Goal: Task Accomplishment & Management: Use online tool/utility

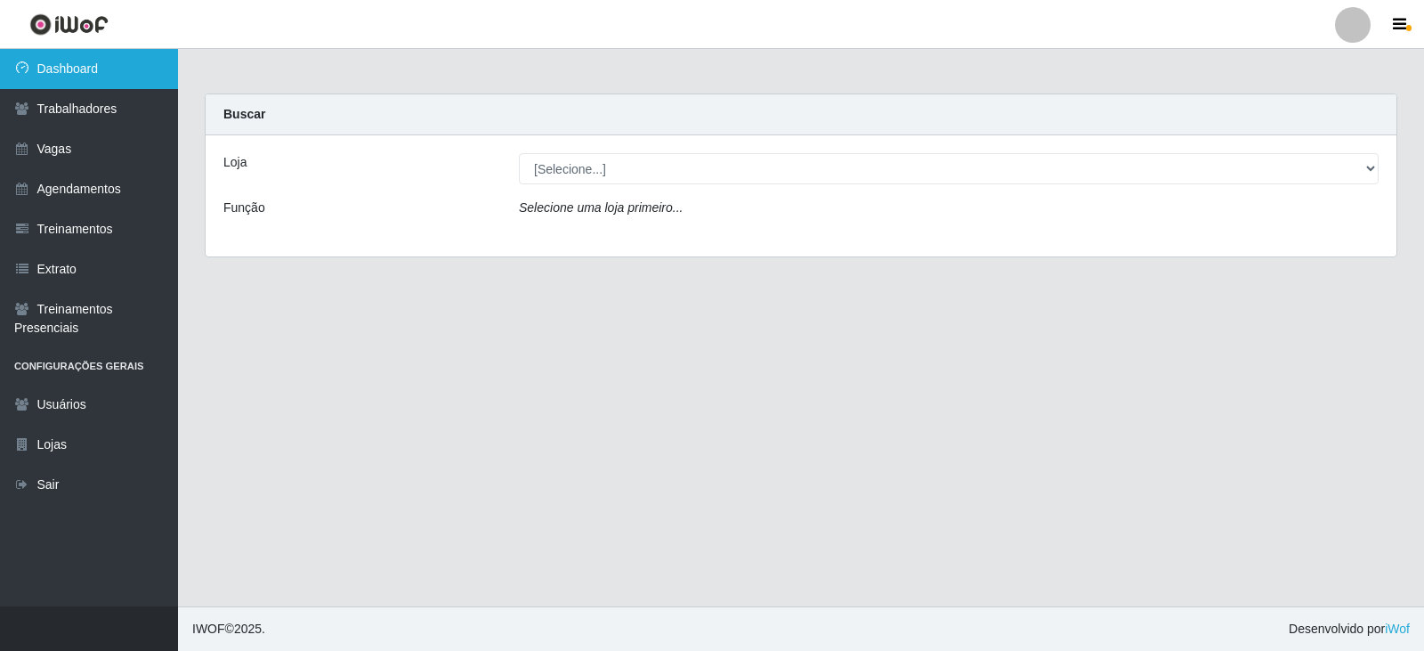
click at [81, 69] on link "Dashboard" at bounding box center [89, 69] width 178 height 40
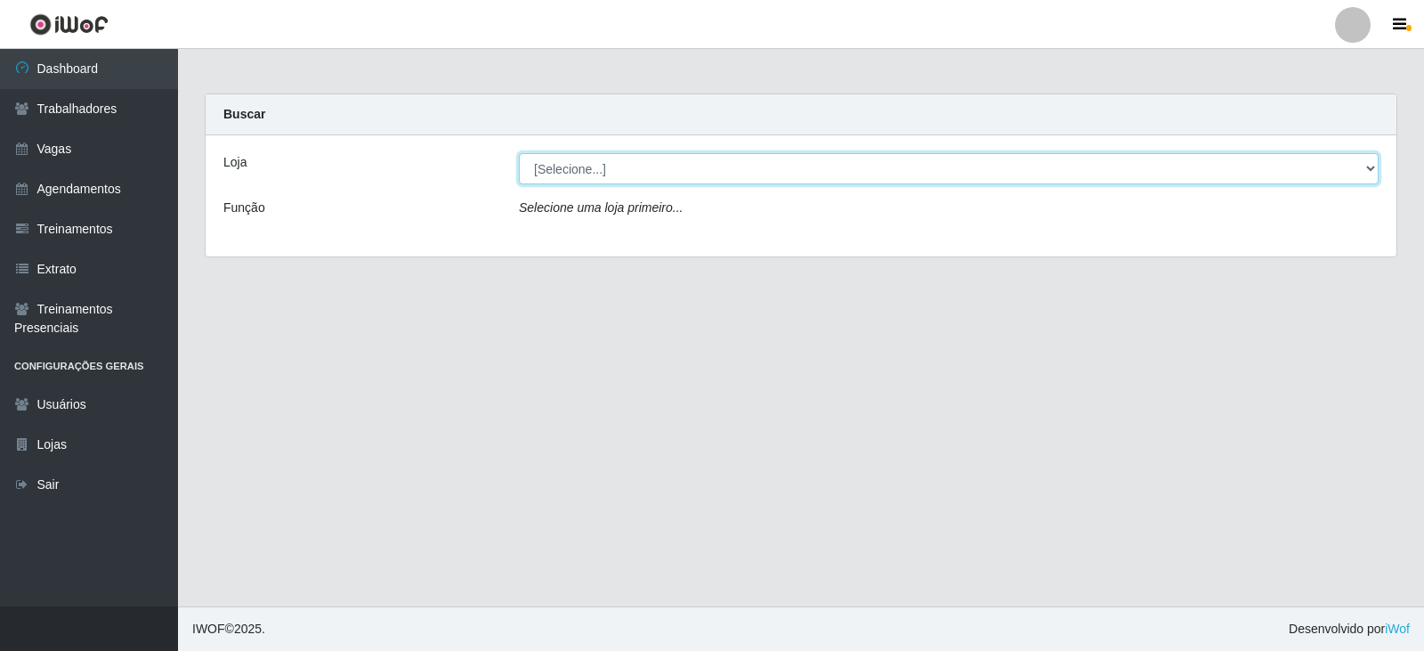
click at [1376, 171] on select "[Selecione...] SuperFácil Atacado - Alto de São Manoel SuperFácil Atacado - Ema…" at bounding box center [949, 168] width 860 height 31
select select "540"
click at [519, 153] on select "[Selecione...] SuperFácil Atacado - Alto de São Manoel SuperFácil Atacado - Ema…" at bounding box center [949, 168] width 860 height 31
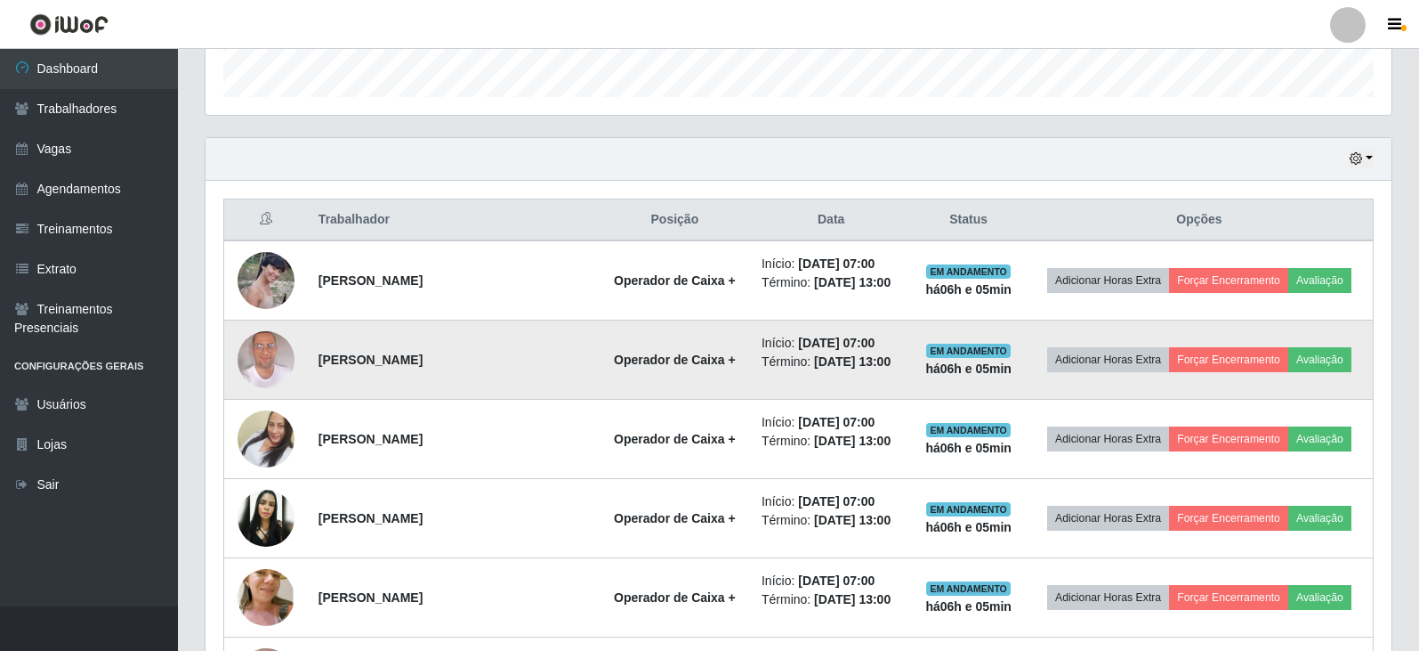
scroll to position [712, 0]
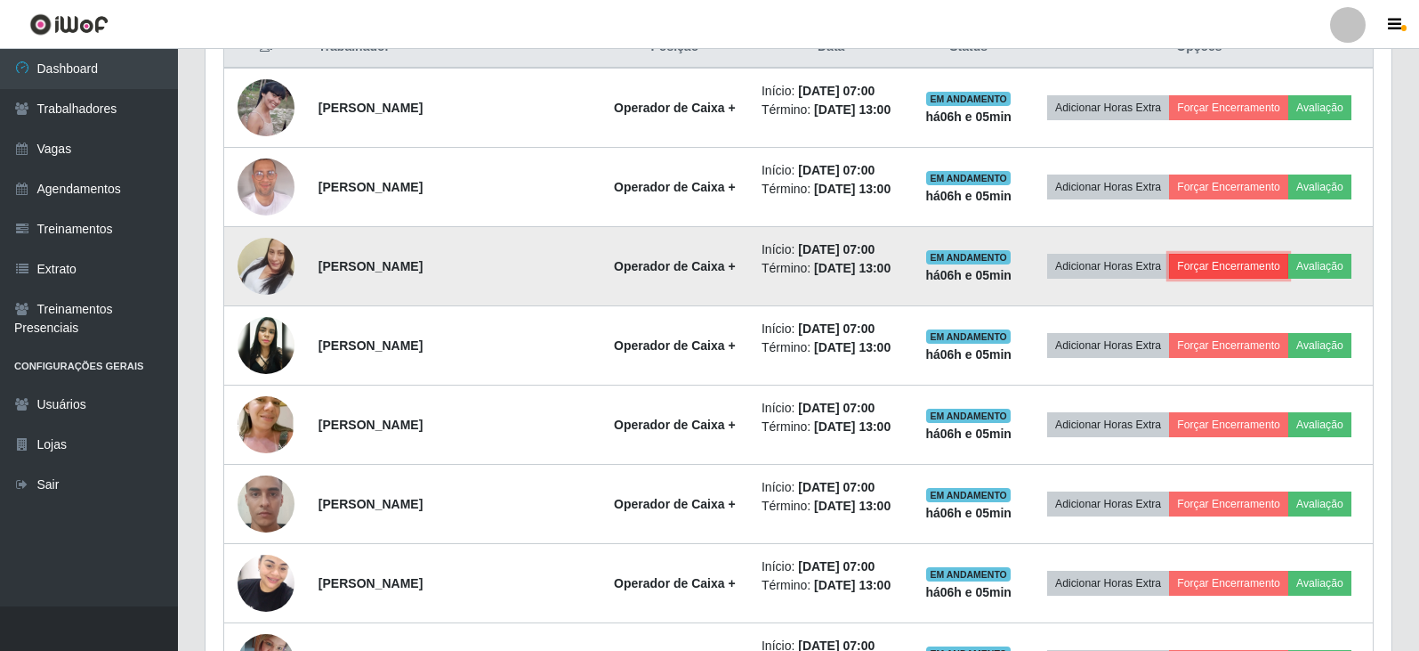
click at [1252, 266] on button "Forçar Encerramento" at bounding box center [1228, 266] width 119 height 25
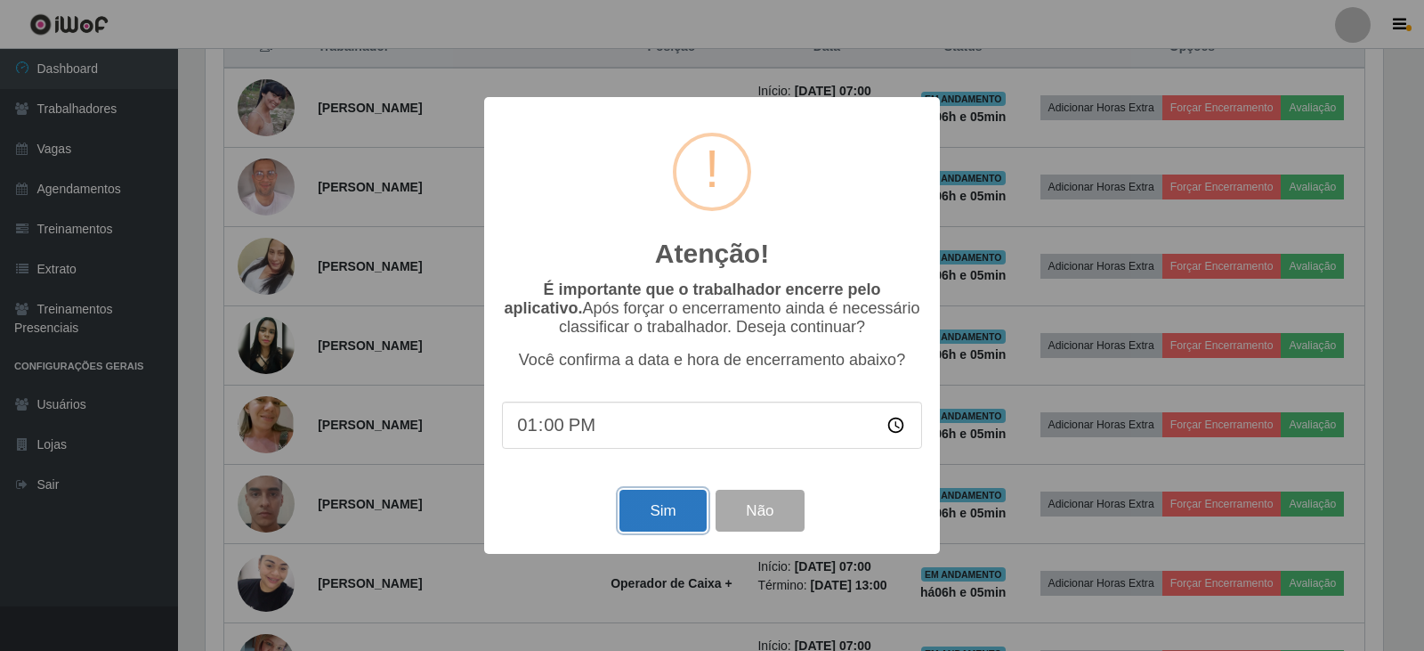
click at [675, 529] on button "Sim" at bounding box center [662, 510] width 86 height 42
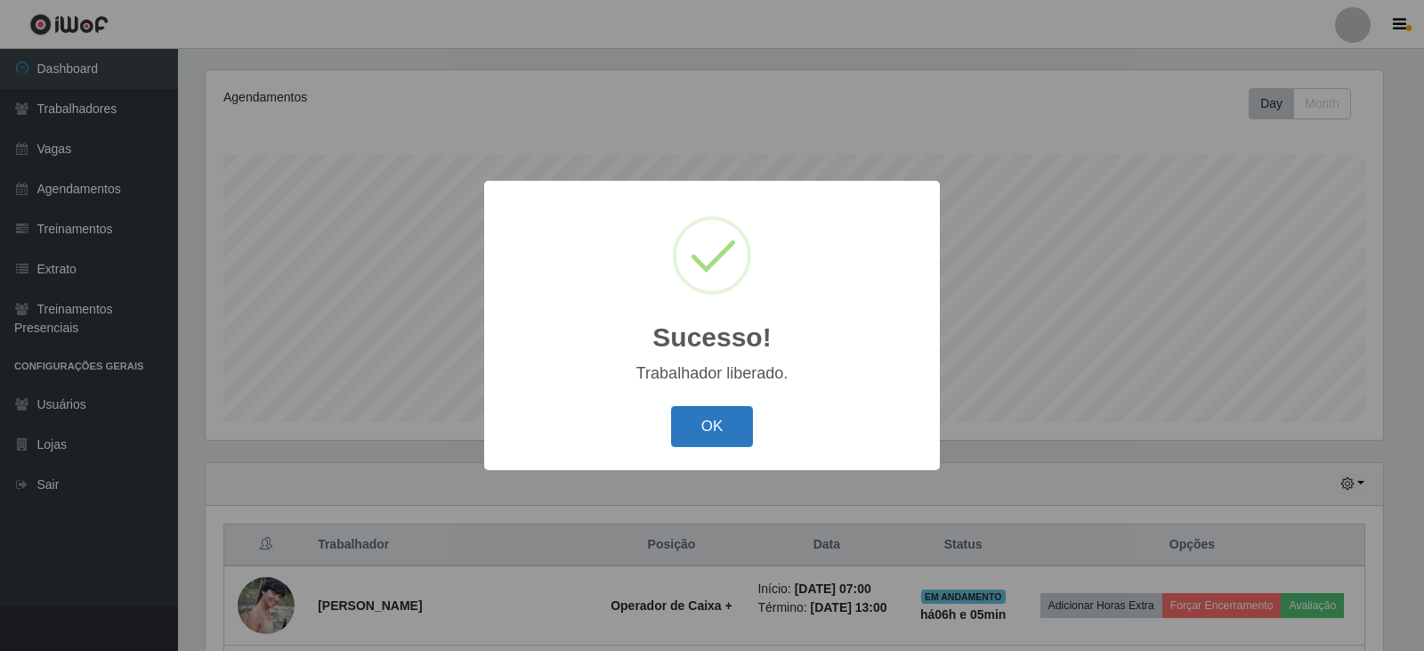
click at [708, 438] on button "OK" at bounding box center [712, 427] width 83 height 42
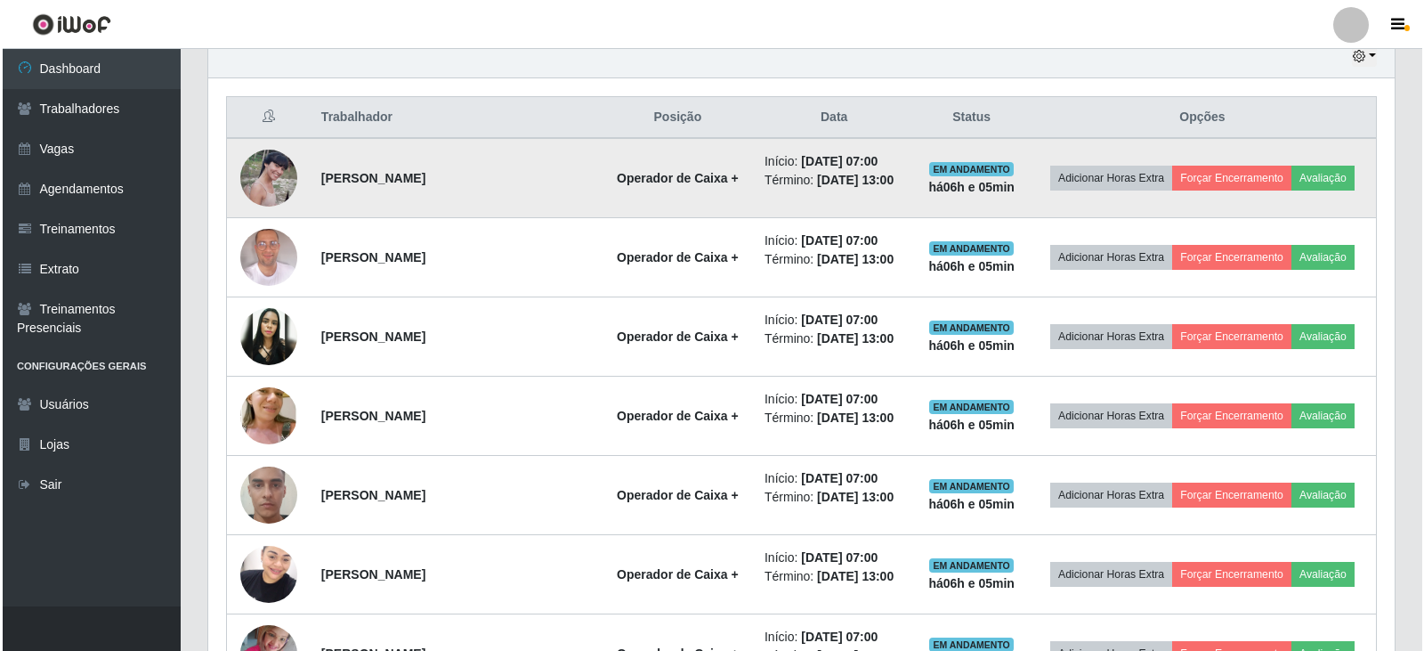
scroll to position [659, 0]
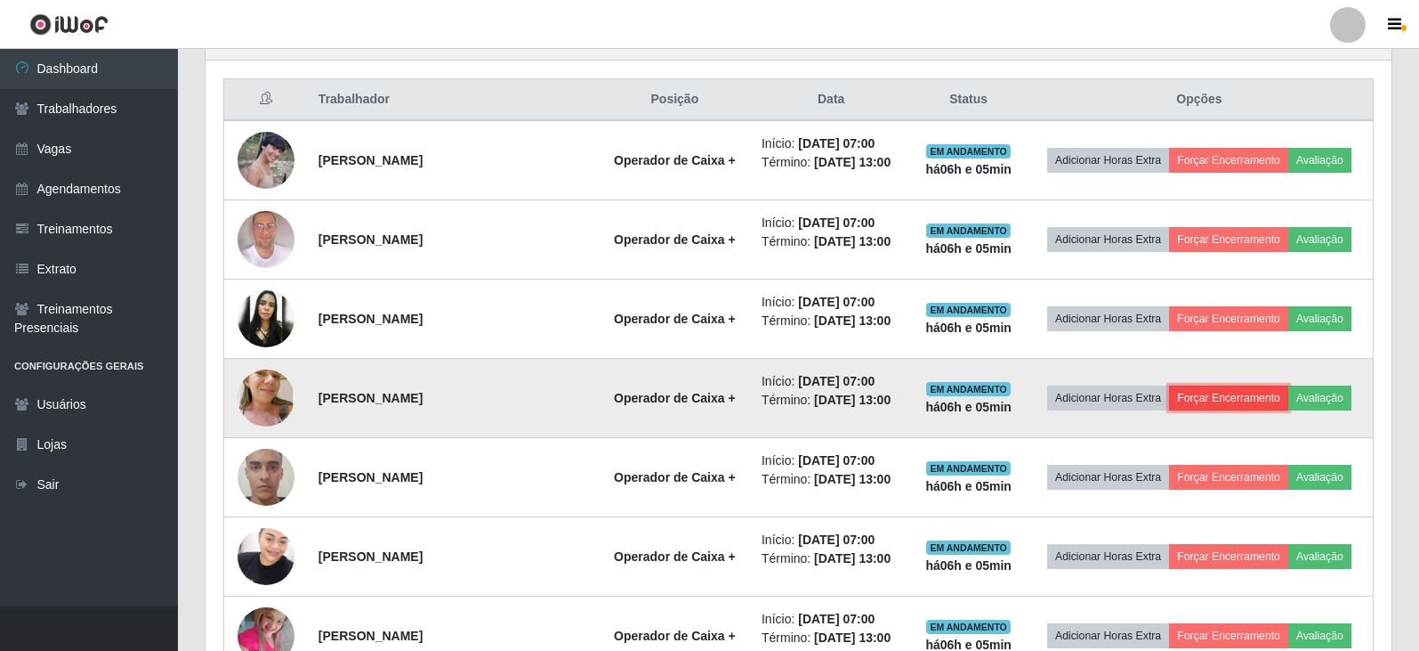
click at [1231, 402] on button "Forçar Encerramento" at bounding box center [1228, 397] width 119 height 25
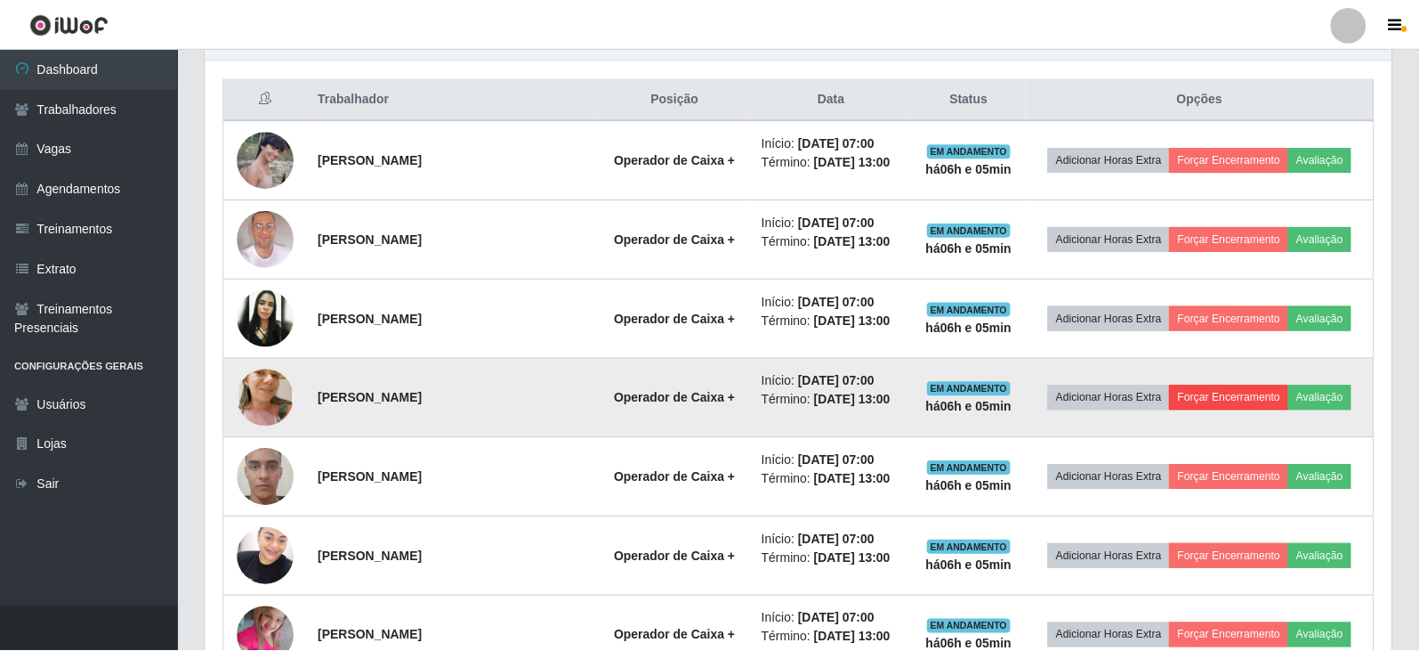
scroll to position [369, 1177]
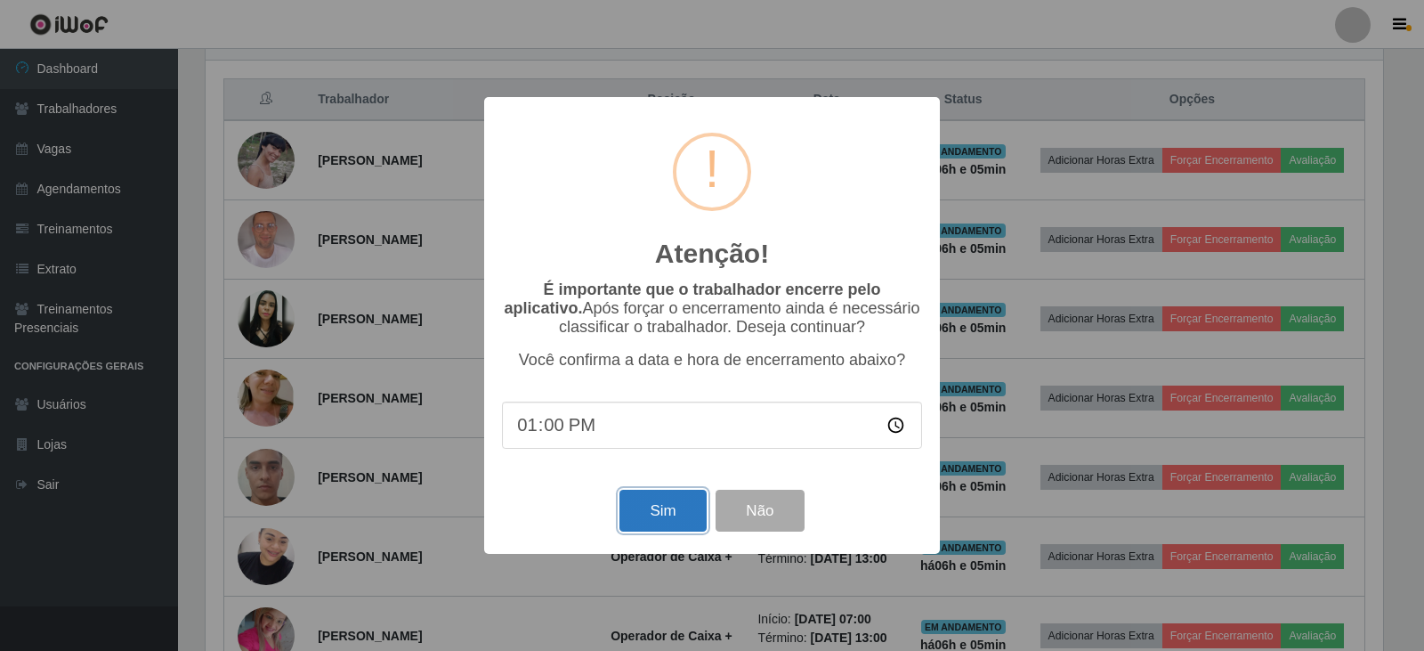
click at [667, 499] on button "Sim" at bounding box center [662, 510] width 86 height 42
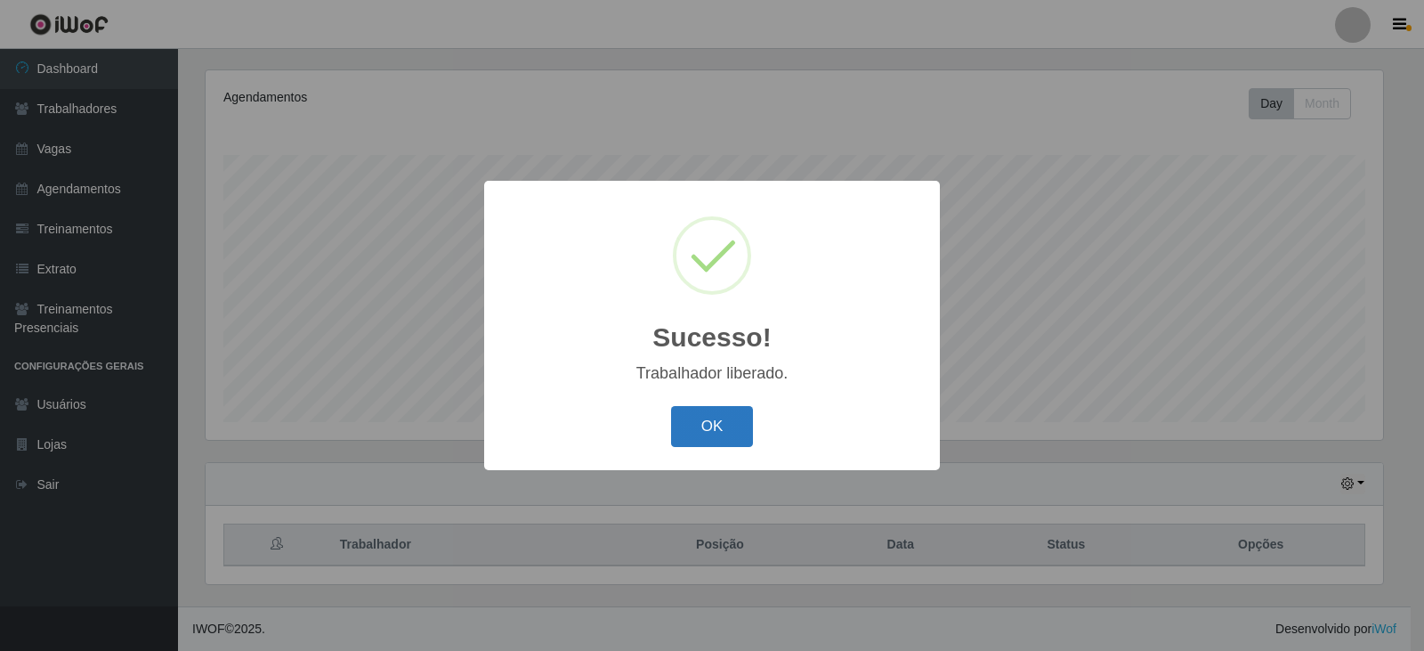
click at [721, 426] on button "OK" at bounding box center [712, 427] width 83 height 42
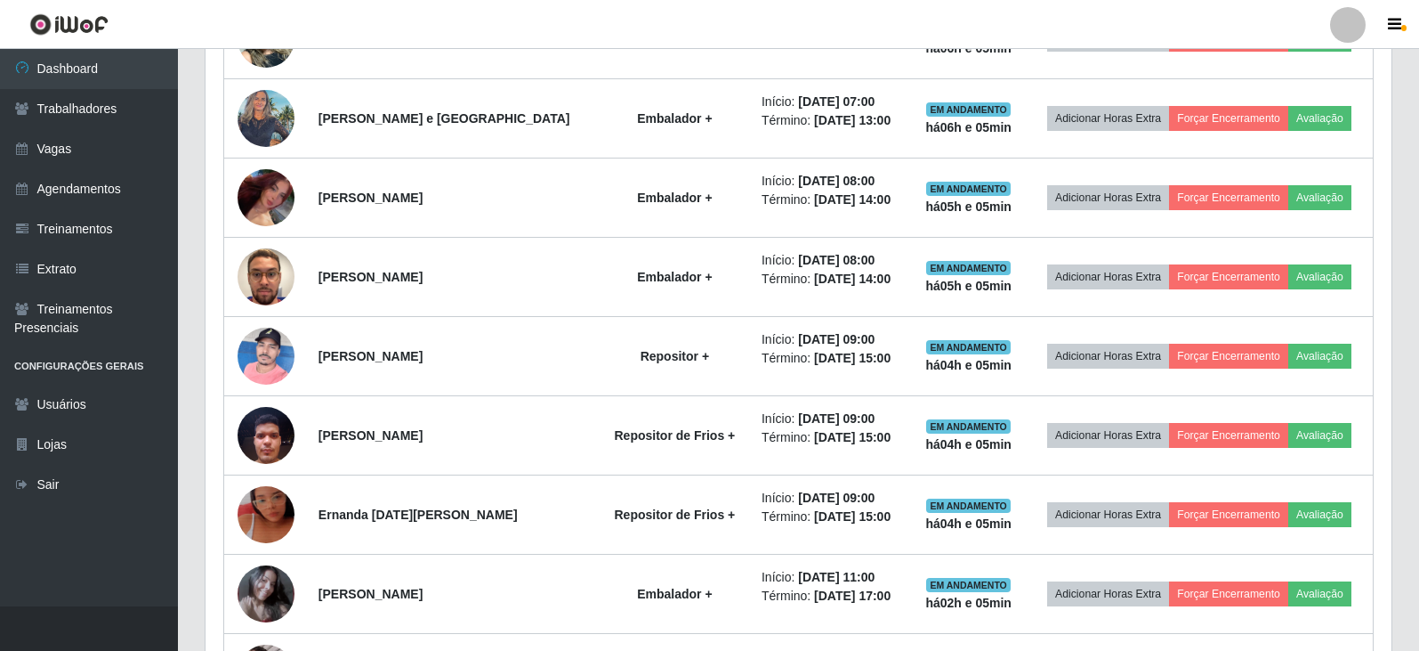
scroll to position [1246, 0]
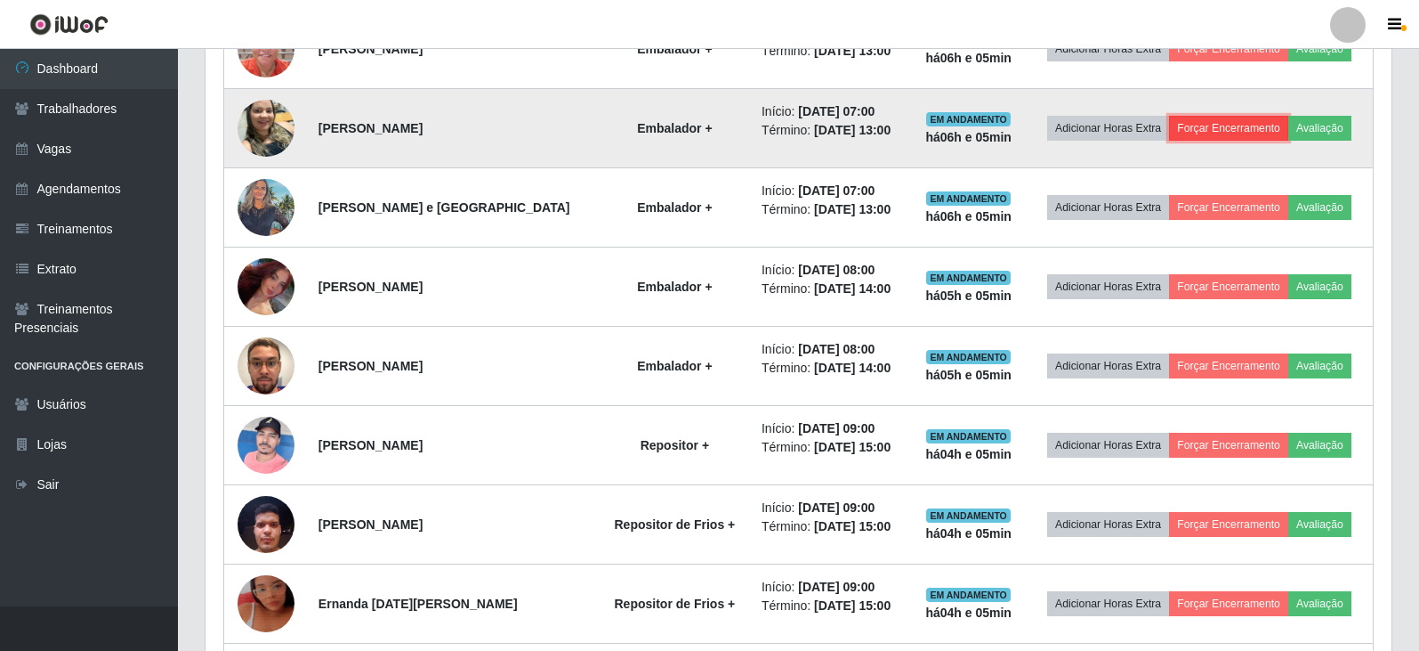
click at [1207, 129] on button "Forçar Encerramento" at bounding box center [1228, 128] width 119 height 25
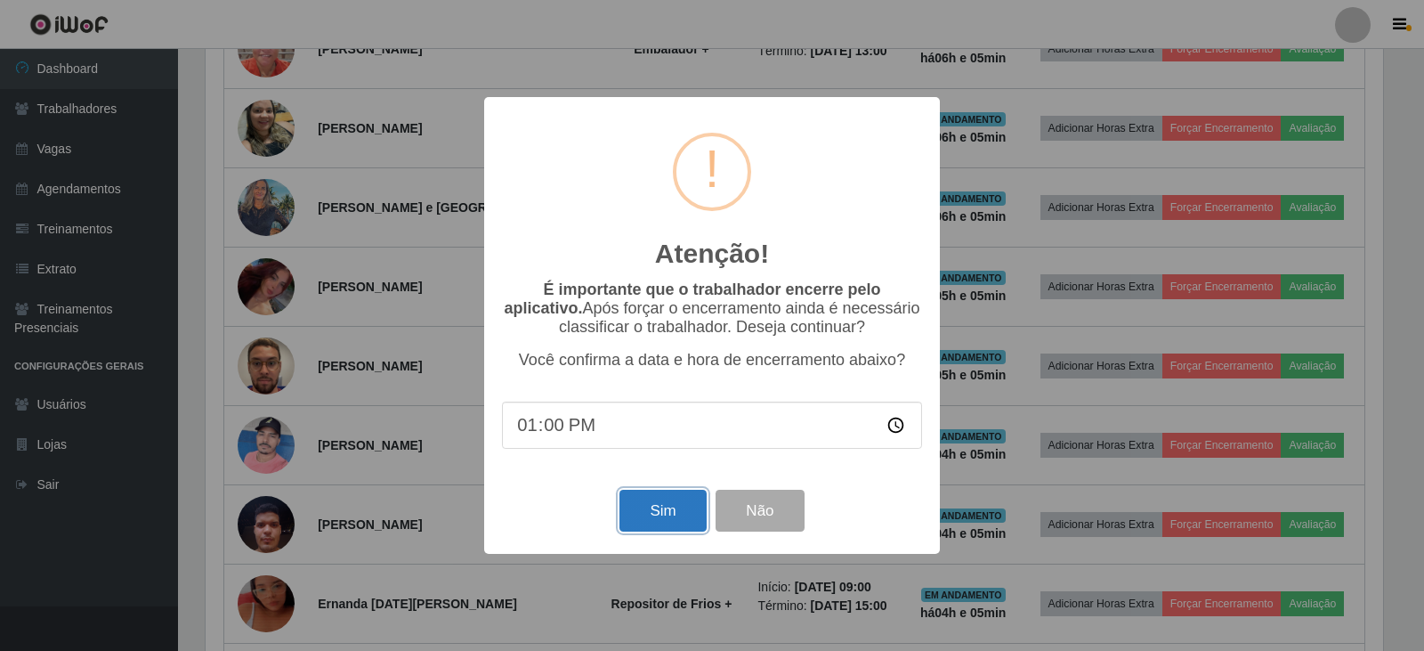
click at [671, 517] on button "Sim" at bounding box center [662, 510] width 86 height 42
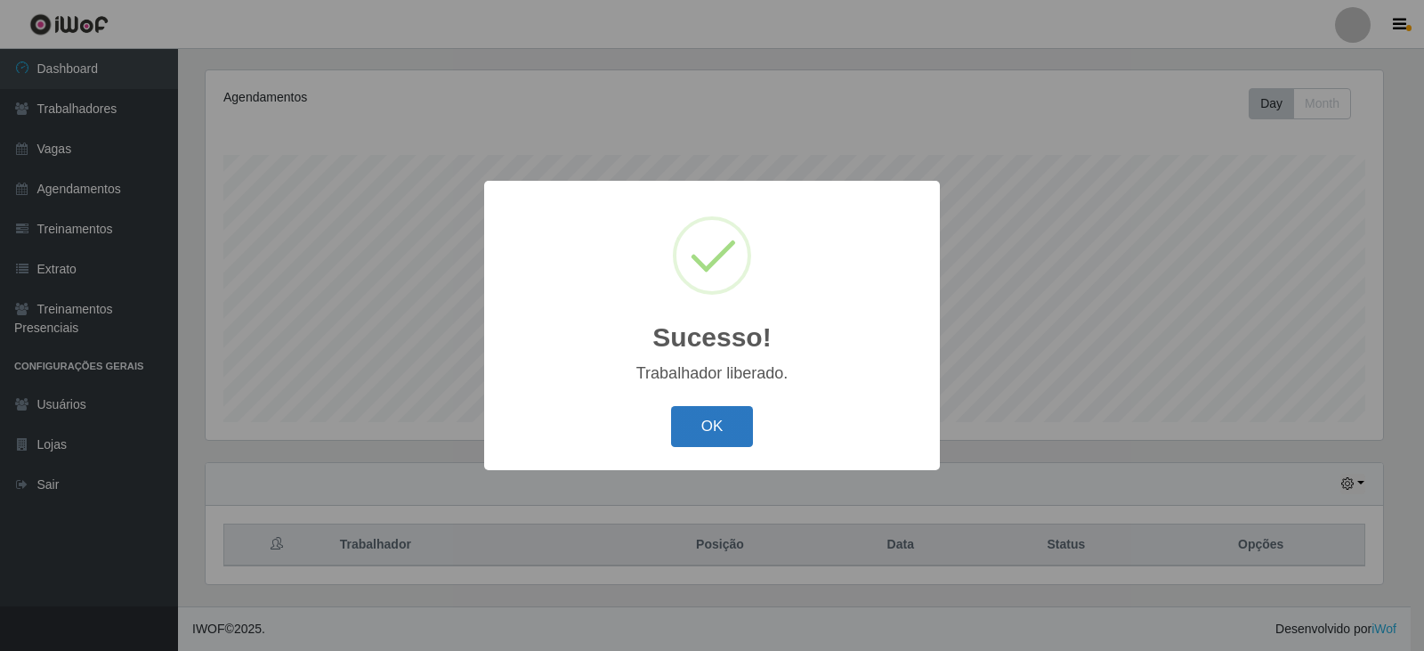
click at [708, 441] on button "OK" at bounding box center [712, 427] width 83 height 42
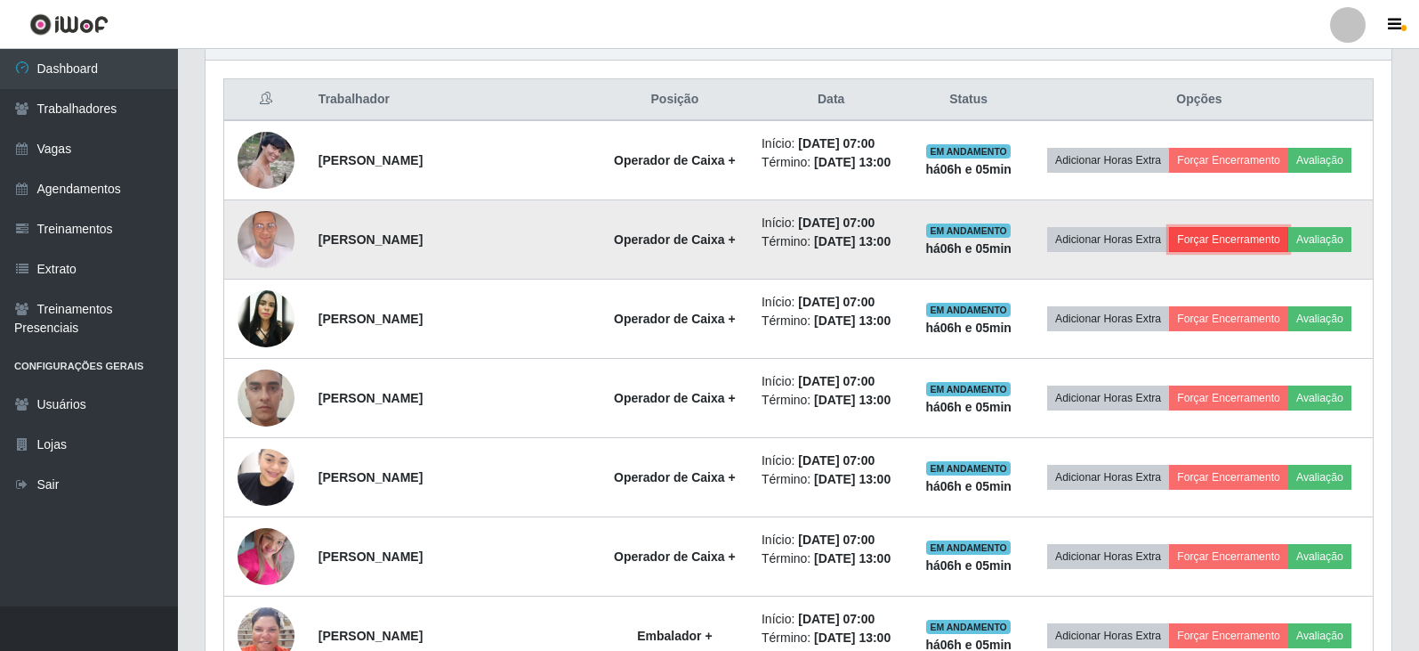
click at [1241, 234] on button "Forçar Encerramento" at bounding box center [1228, 239] width 119 height 25
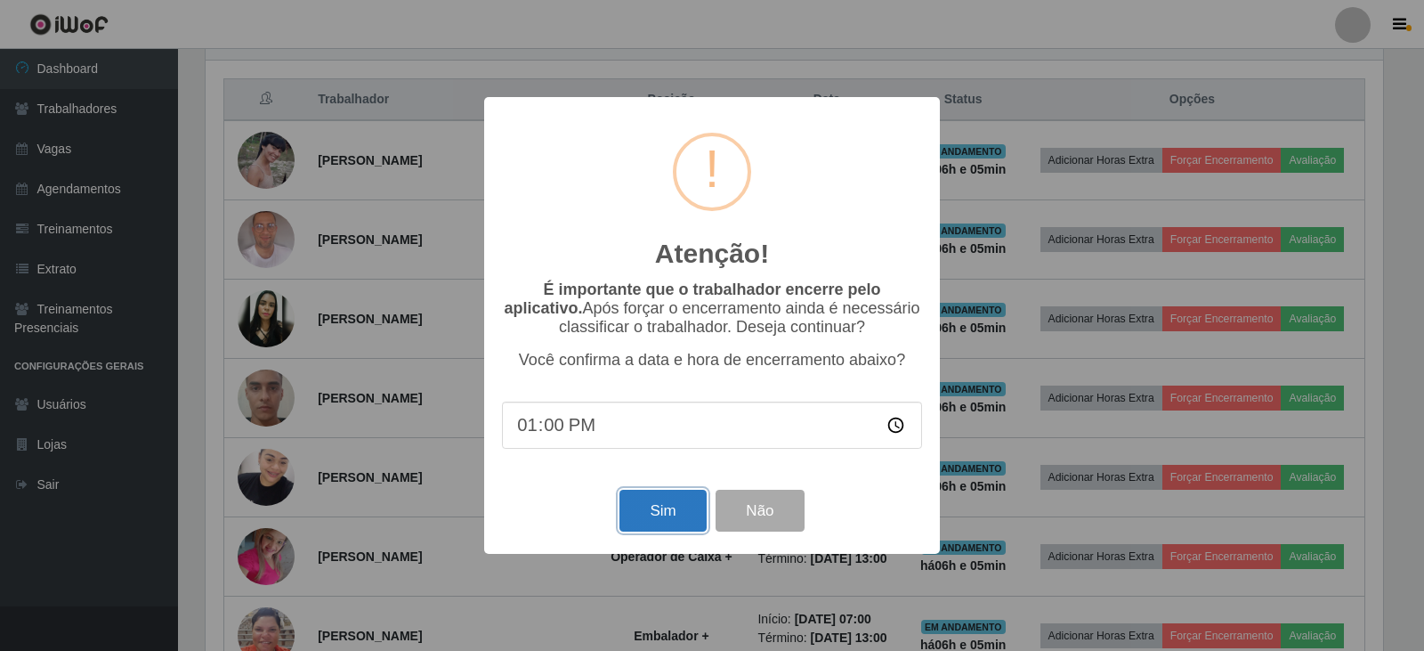
click at [641, 513] on button "Sim" at bounding box center [662, 510] width 86 height 42
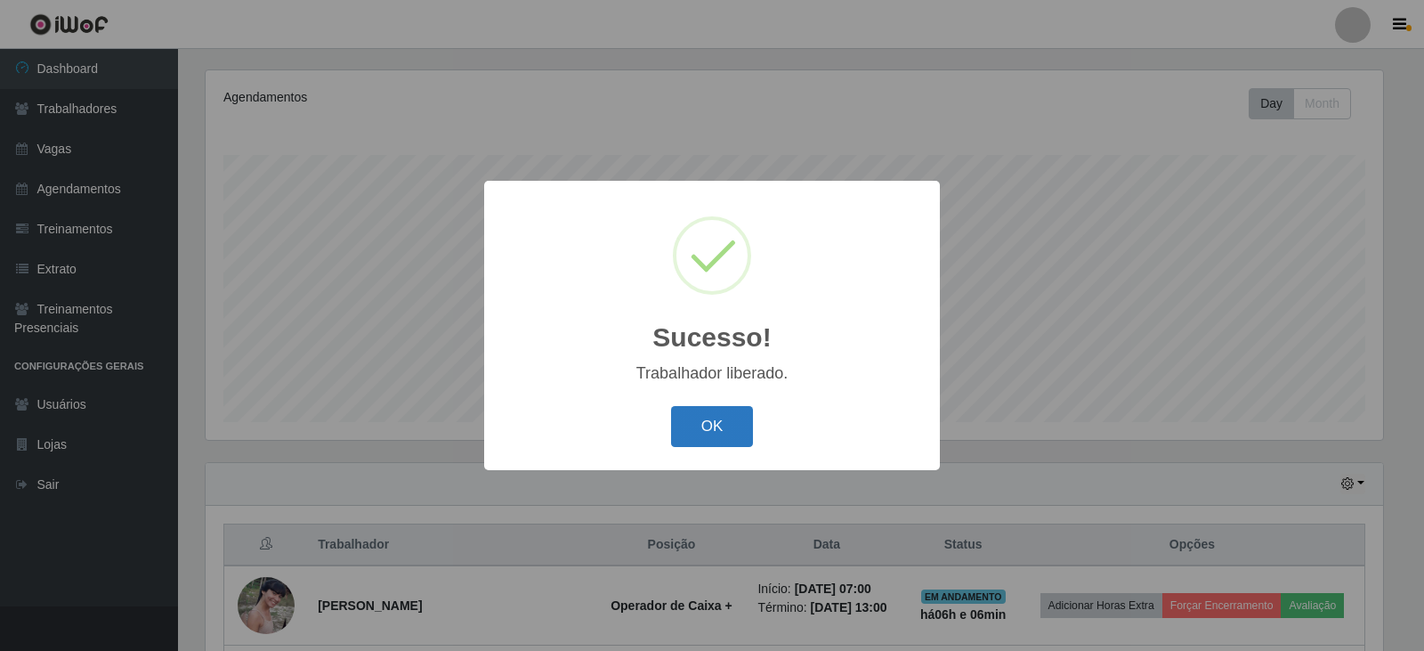
click at [702, 416] on button "OK" at bounding box center [712, 427] width 83 height 42
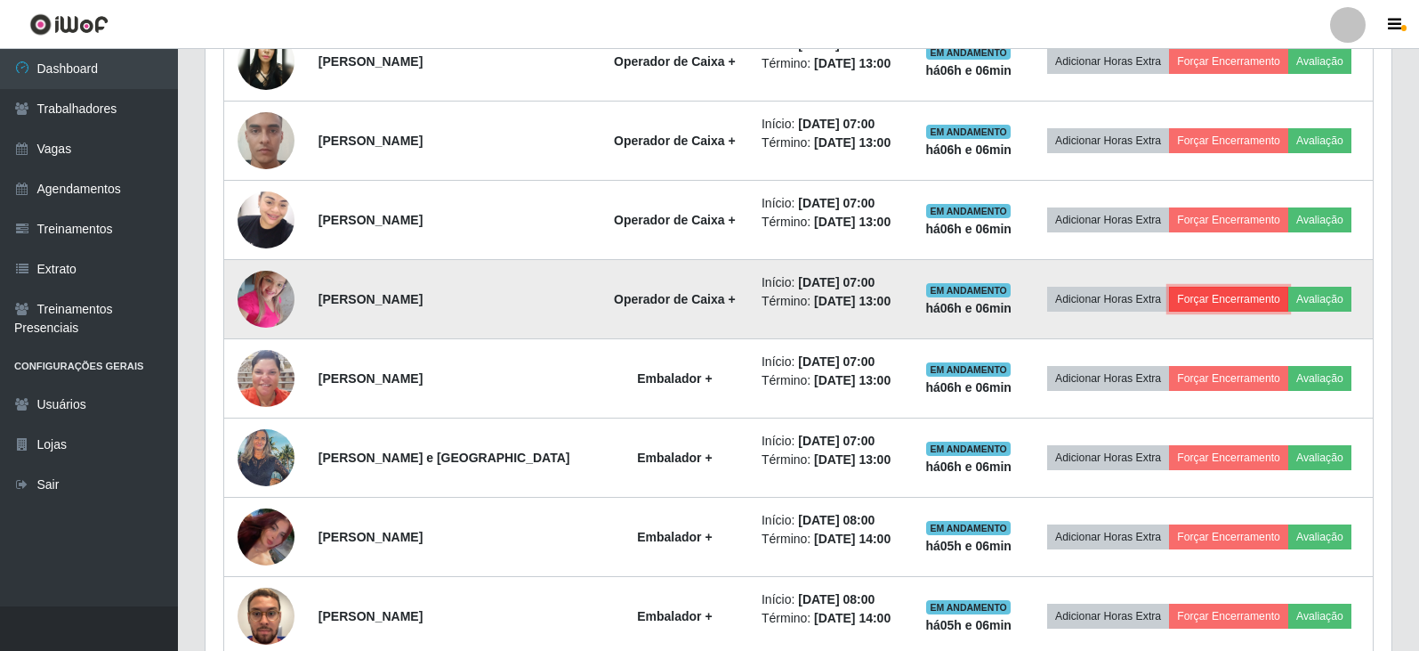
click at [1209, 295] on button "Forçar Encerramento" at bounding box center [1228, 299] width 119 height 25
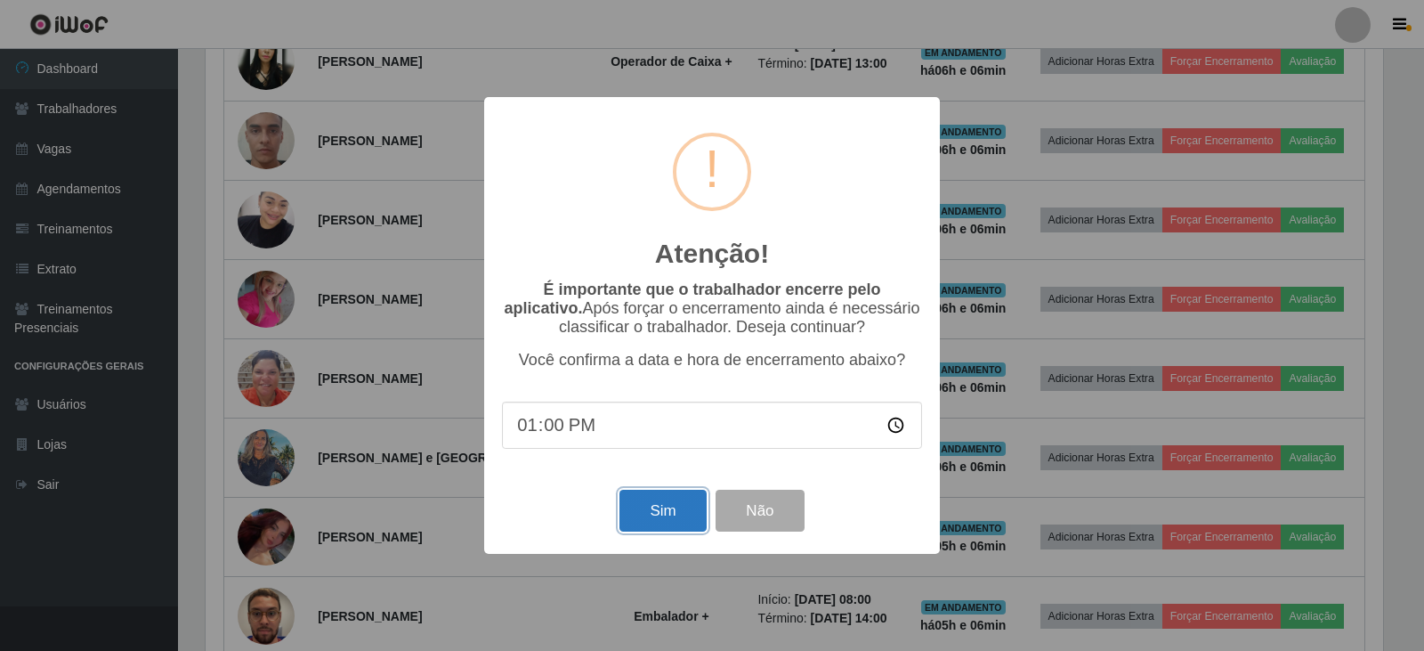
click at [645, 515] on button "Sim" at bounding box center [662, 510] width 86 height 42
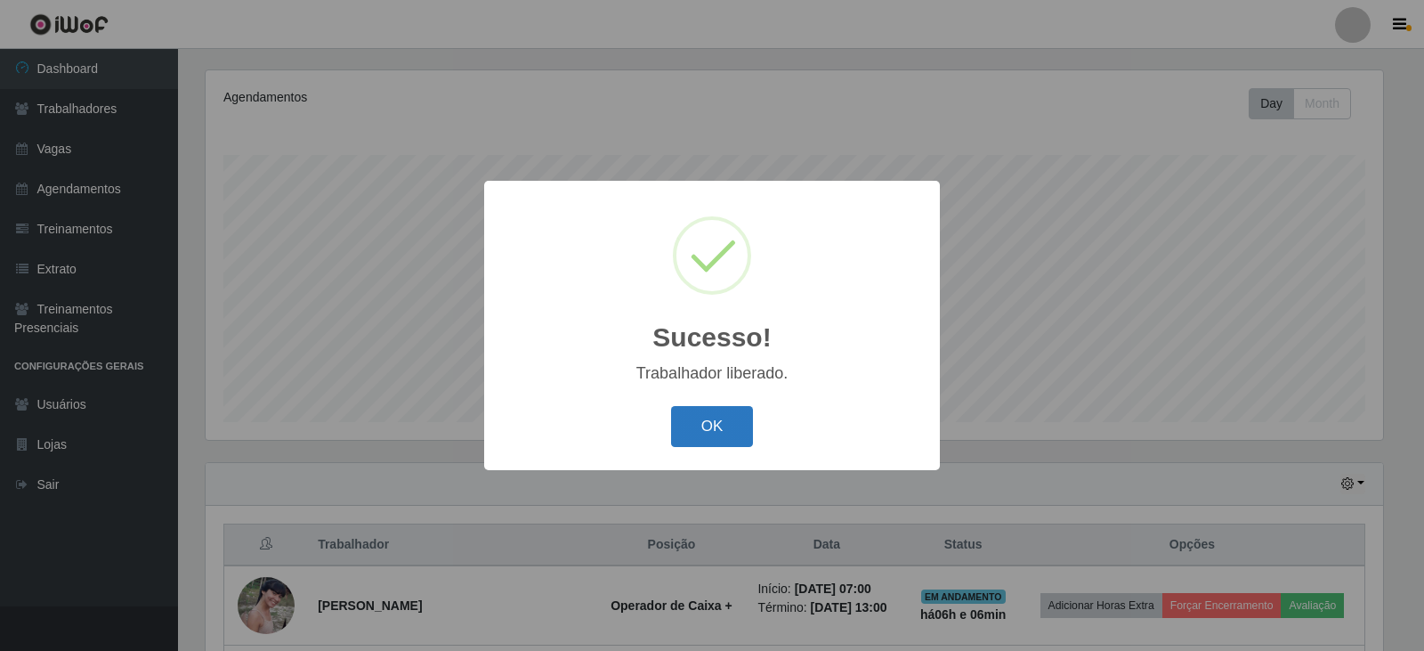
click at [728, 424] on button "OK" at bounding box center [712, 427] width 83 height 42
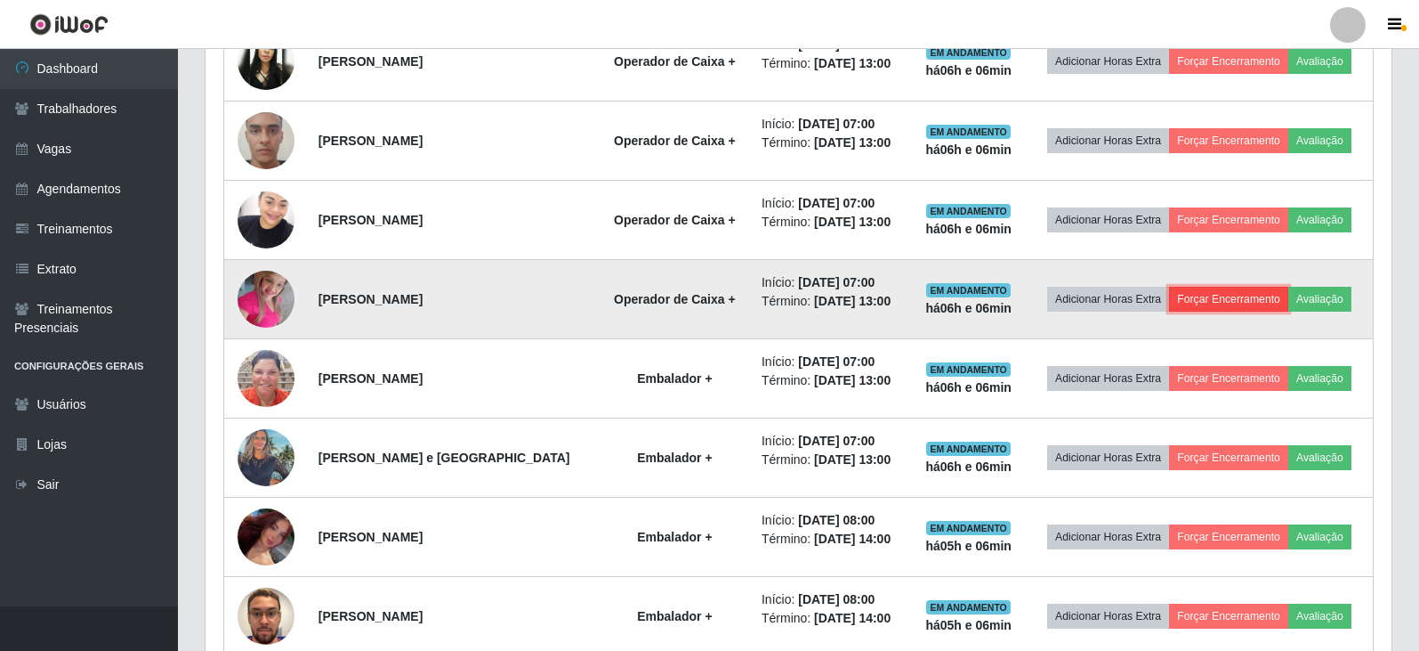
click at [1230, 302] on button "Forçar Encerramento" at bounding box center [1228, 299] width 119 height 25
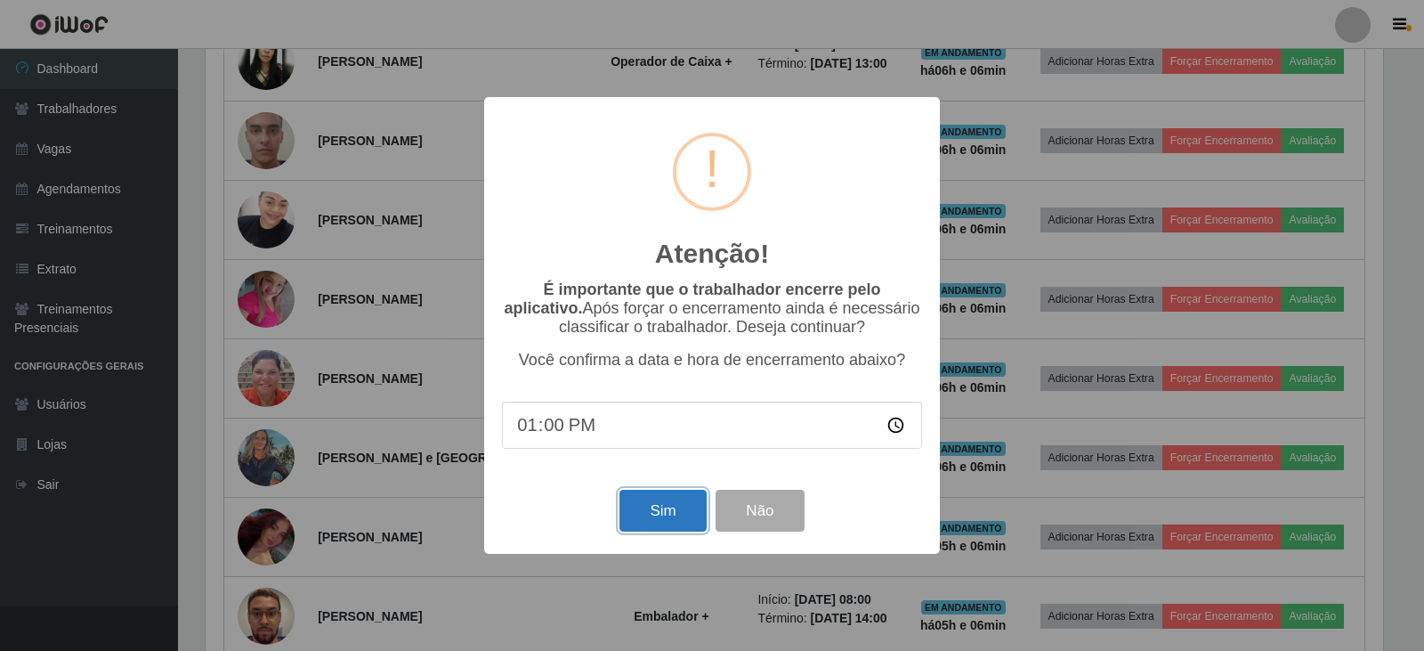
click at [637, 513] on button "Sim" at bounding box center [662, 510] width 86 height 42
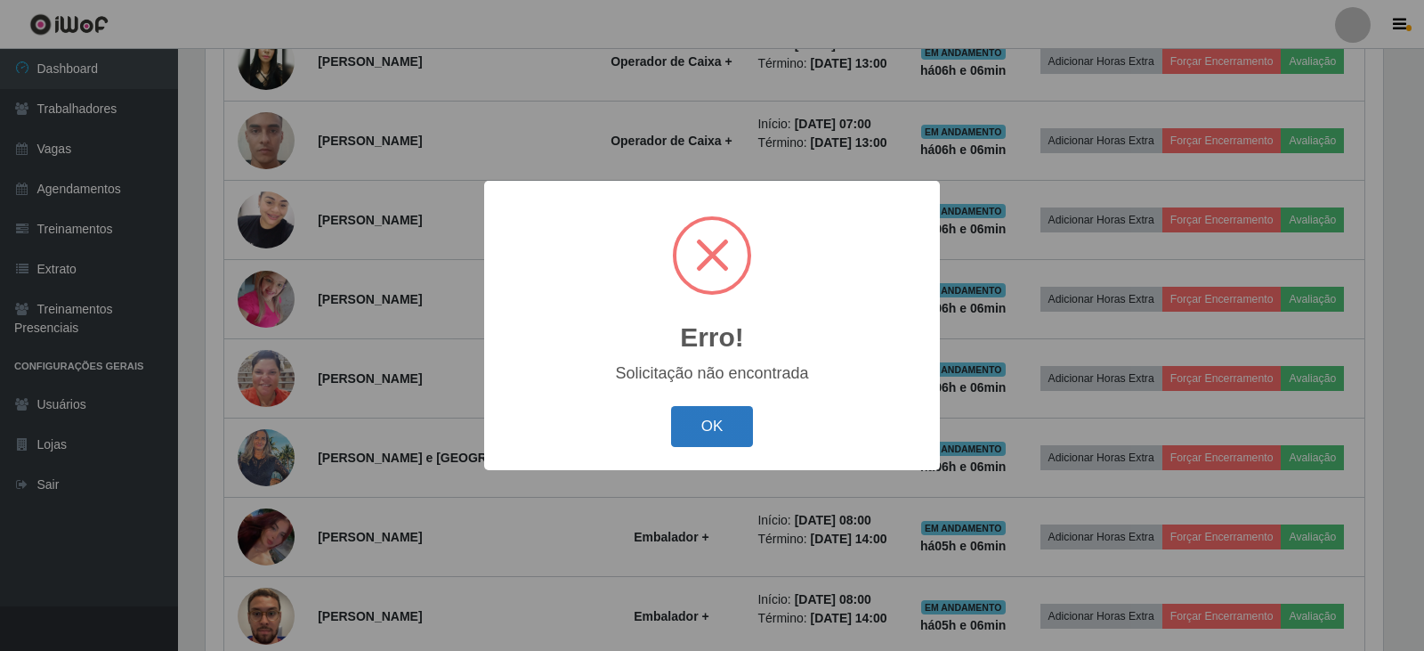
click at [724, 412] on button "OK" at bounding box center [712, 427] width 83 height 42
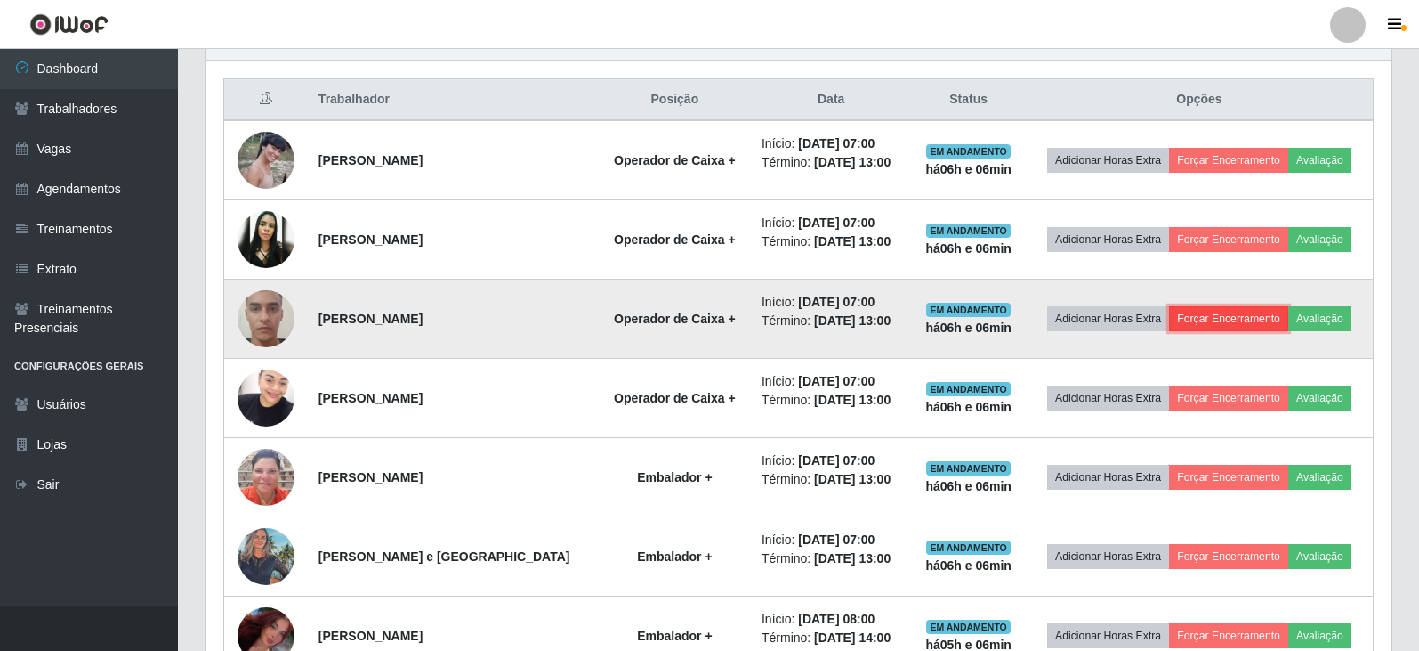
click at [1244, 312] on button "Forçar Encerramento" at bounding box center [1228, 318] width 119 height 25
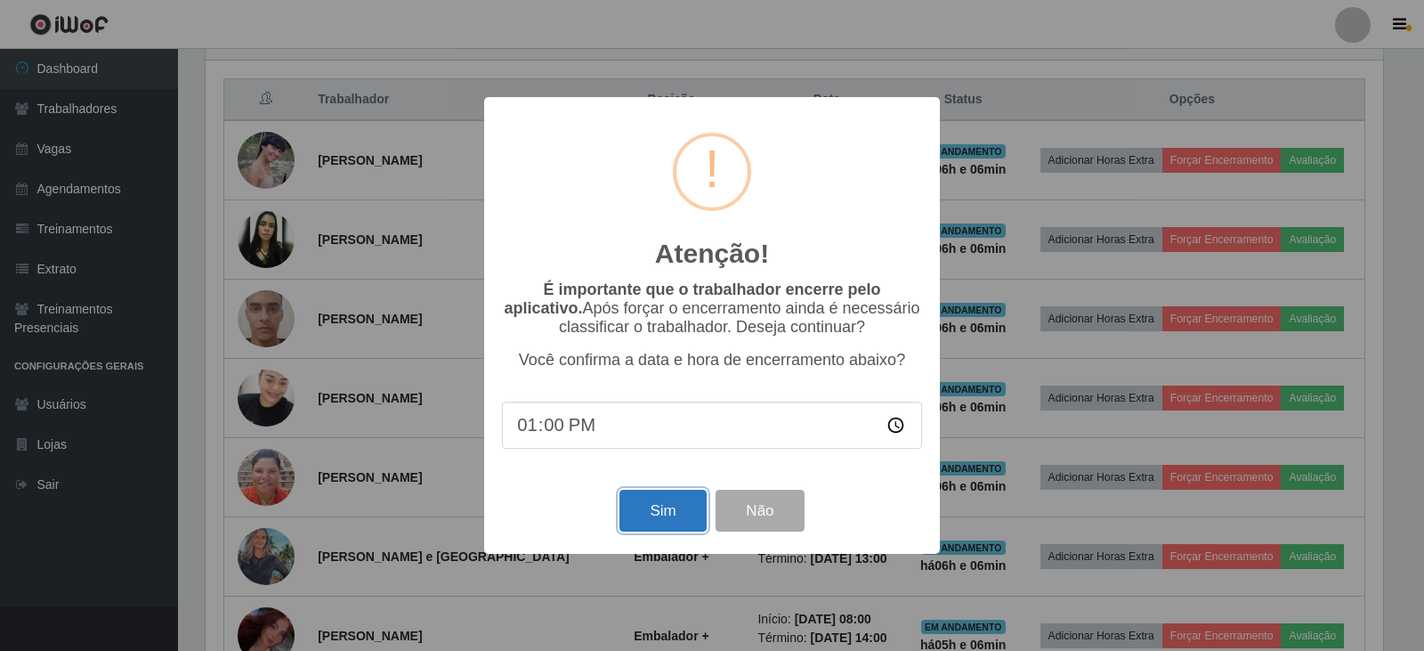
click at [670, 531] on button "Sim" at bounding box center [662, 510] width 86 height 42
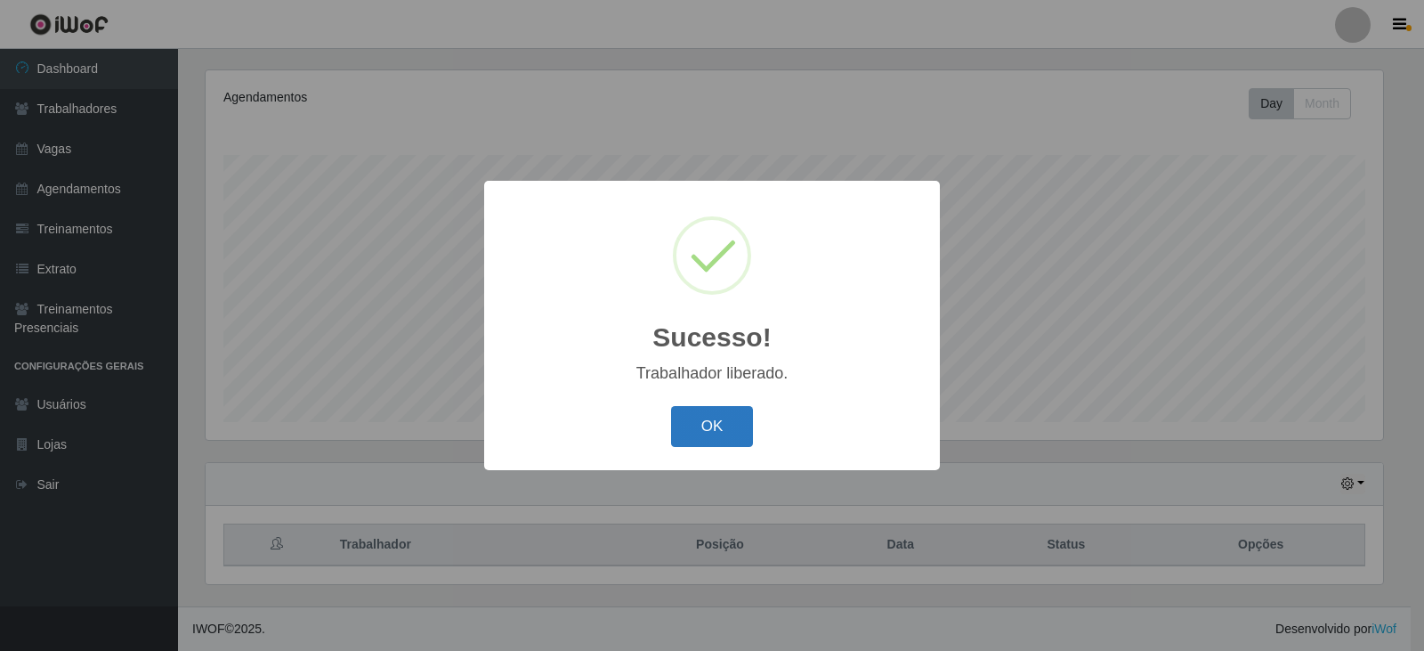
click at [701, 429] on button "OK" at bounding box center [712, 427] width 83 height 42
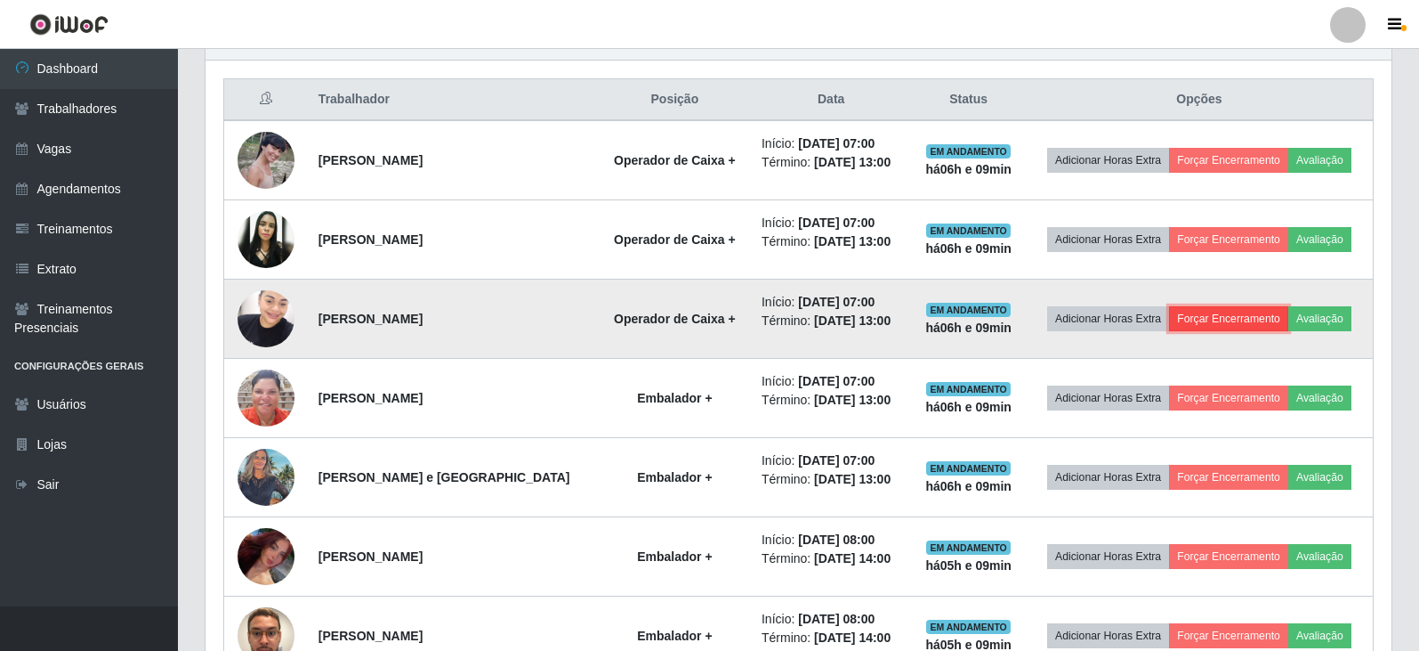
click at [1267, 317] on button "Forçar Encerramento" at bounding box center [1228, 318] width 119 height 25
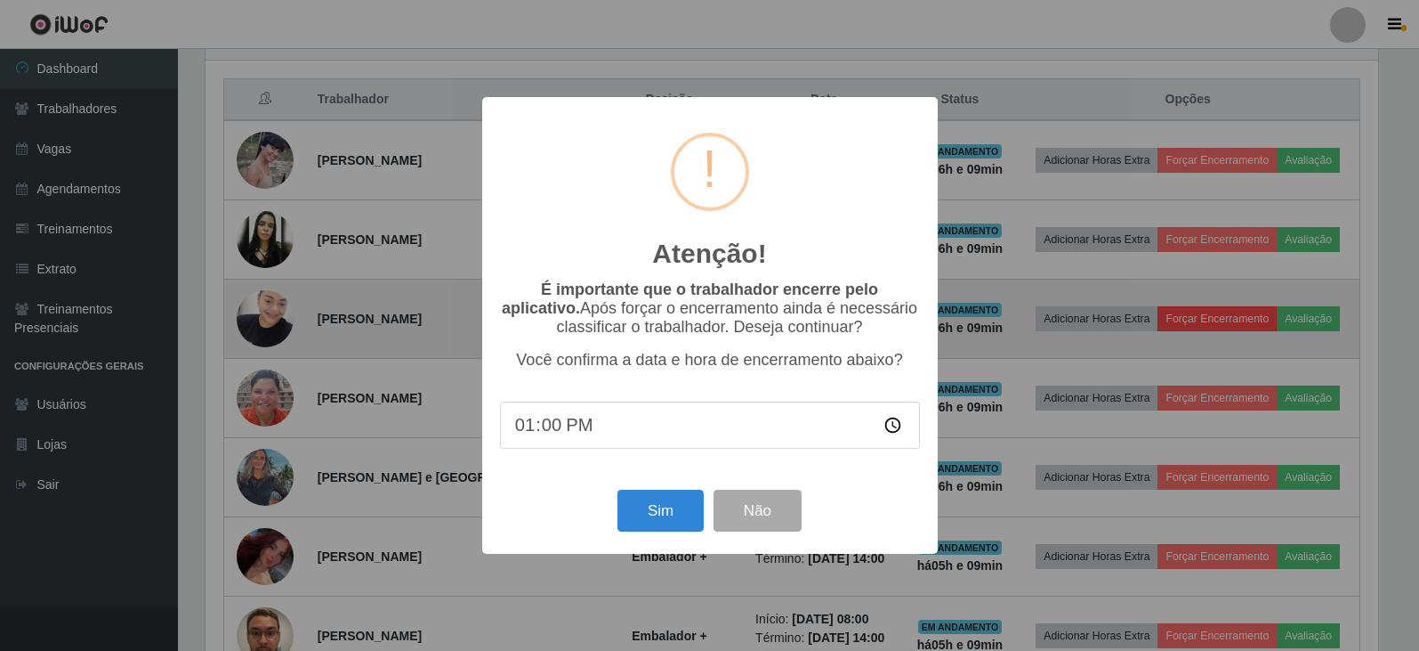
scroll to position [369, 1177]
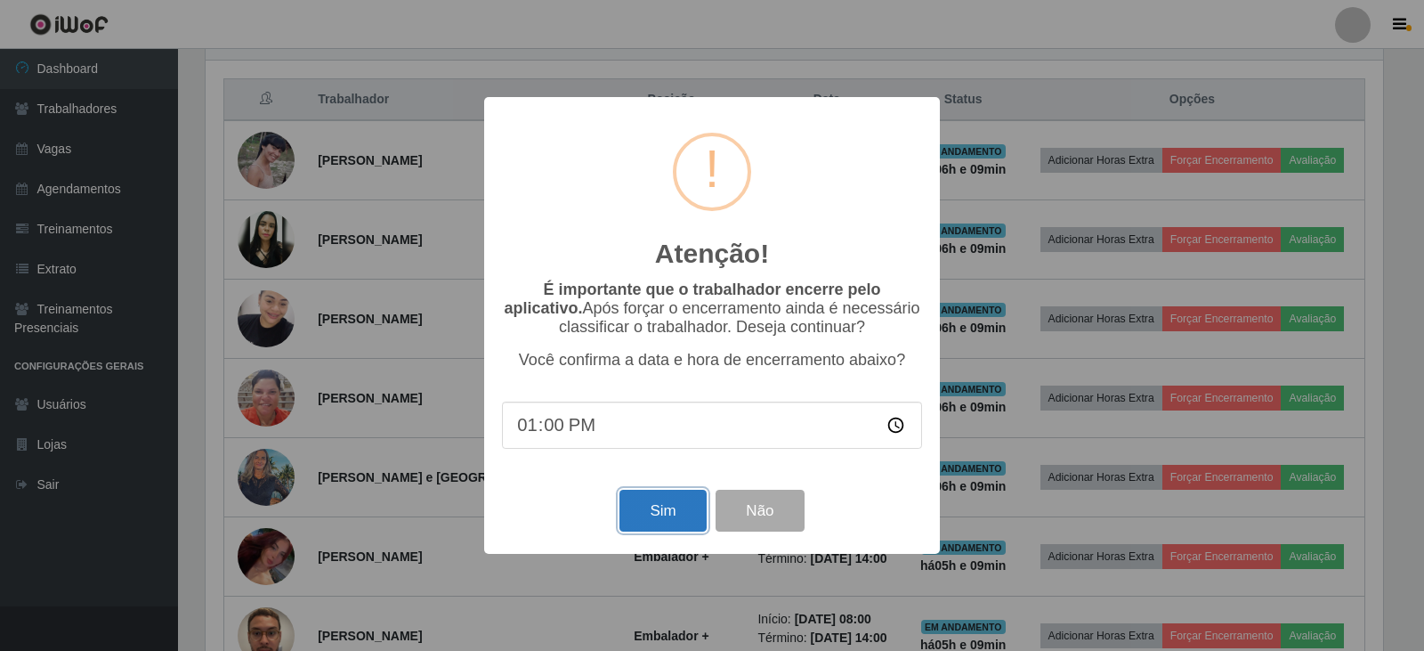
click at [654, 522] on button "Sim" at bounding box center [662, 510] width 86 height 42
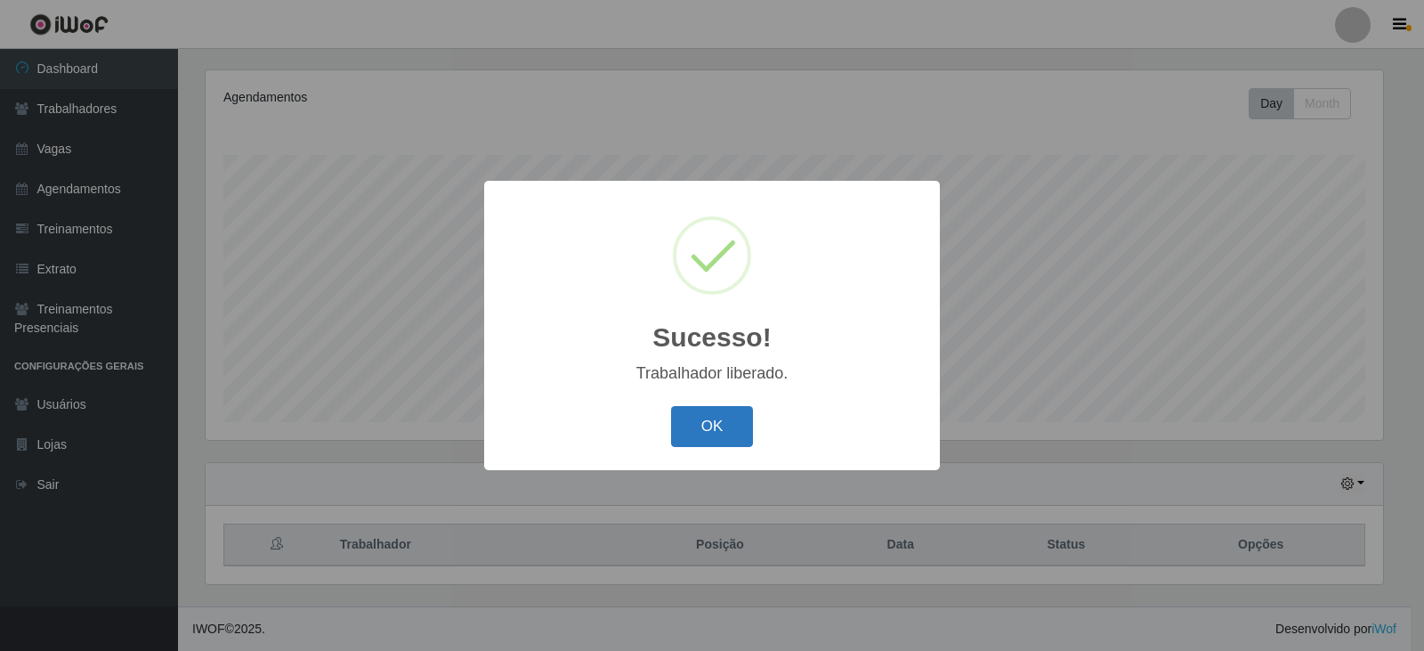
click at [712, 423] on button "OK" at bounding box center [712, 427] width 83 height 42
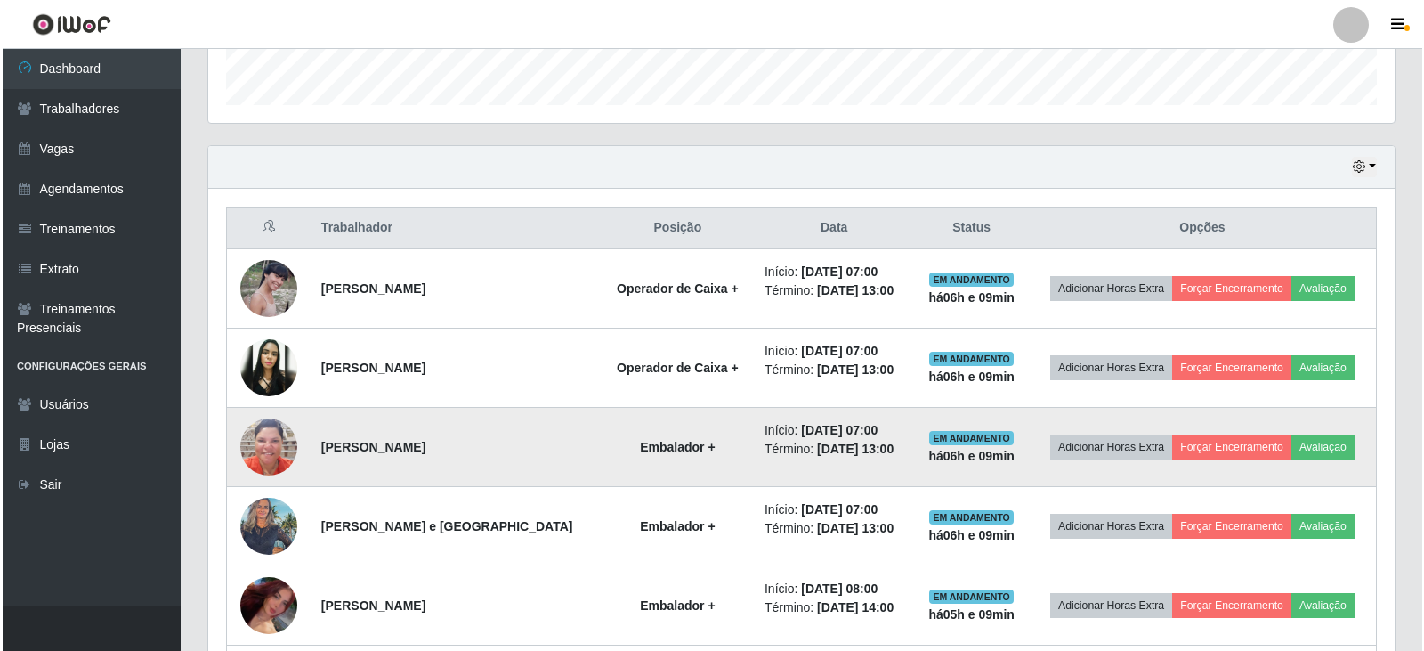
scroll to position [570, 0]
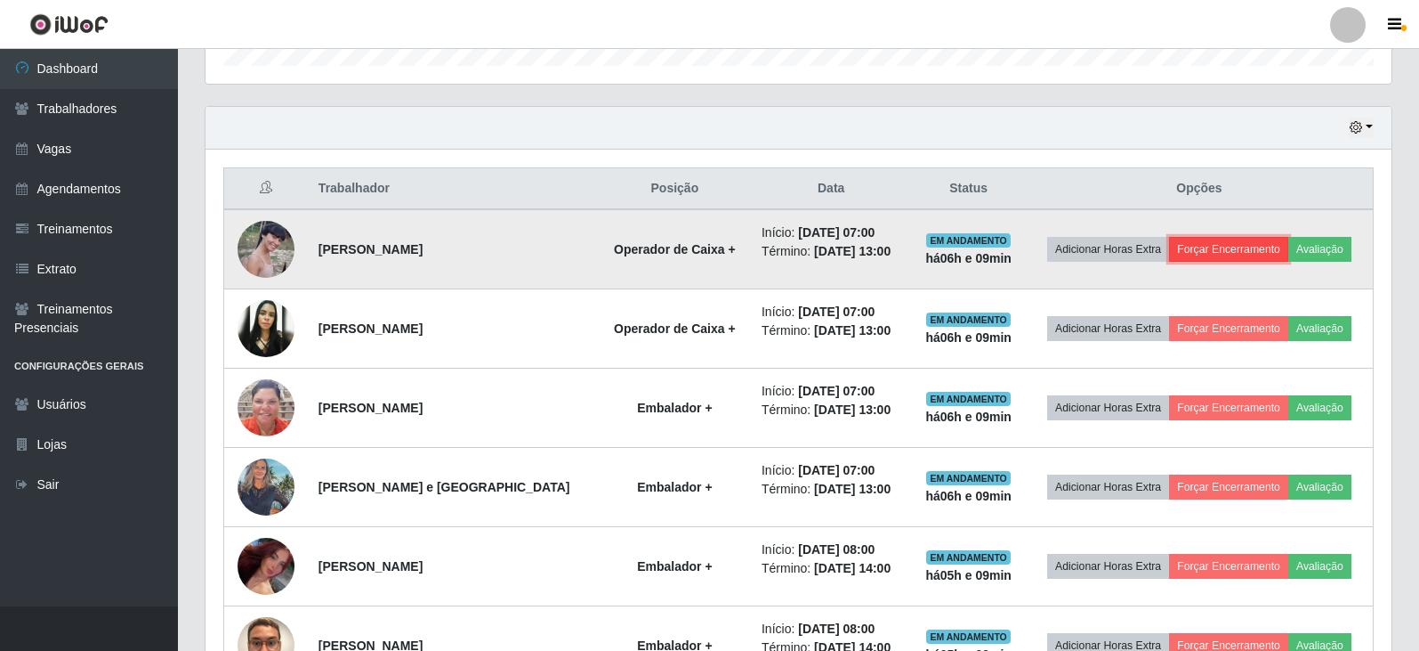
click at [1226, 249] on button "Forçar Encerramento" at bounding box center [1228, 249] width 119 height 25
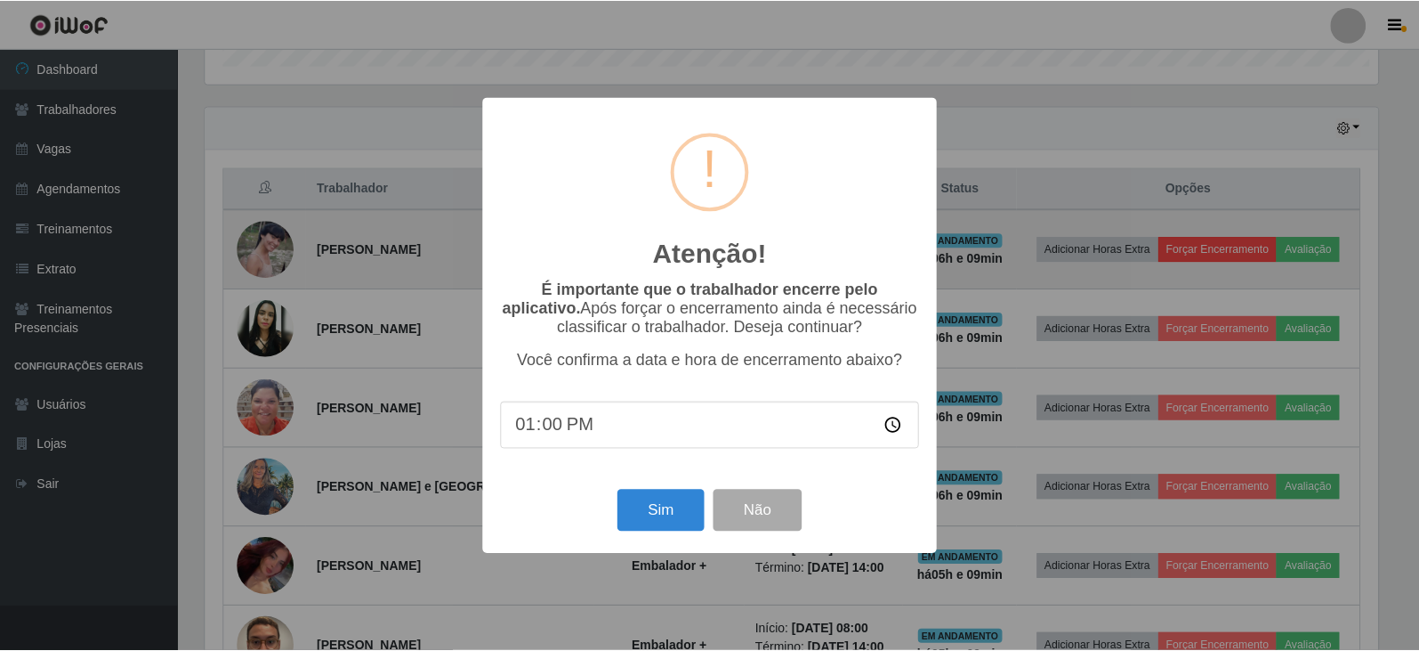
scroll to position [369, 1177]
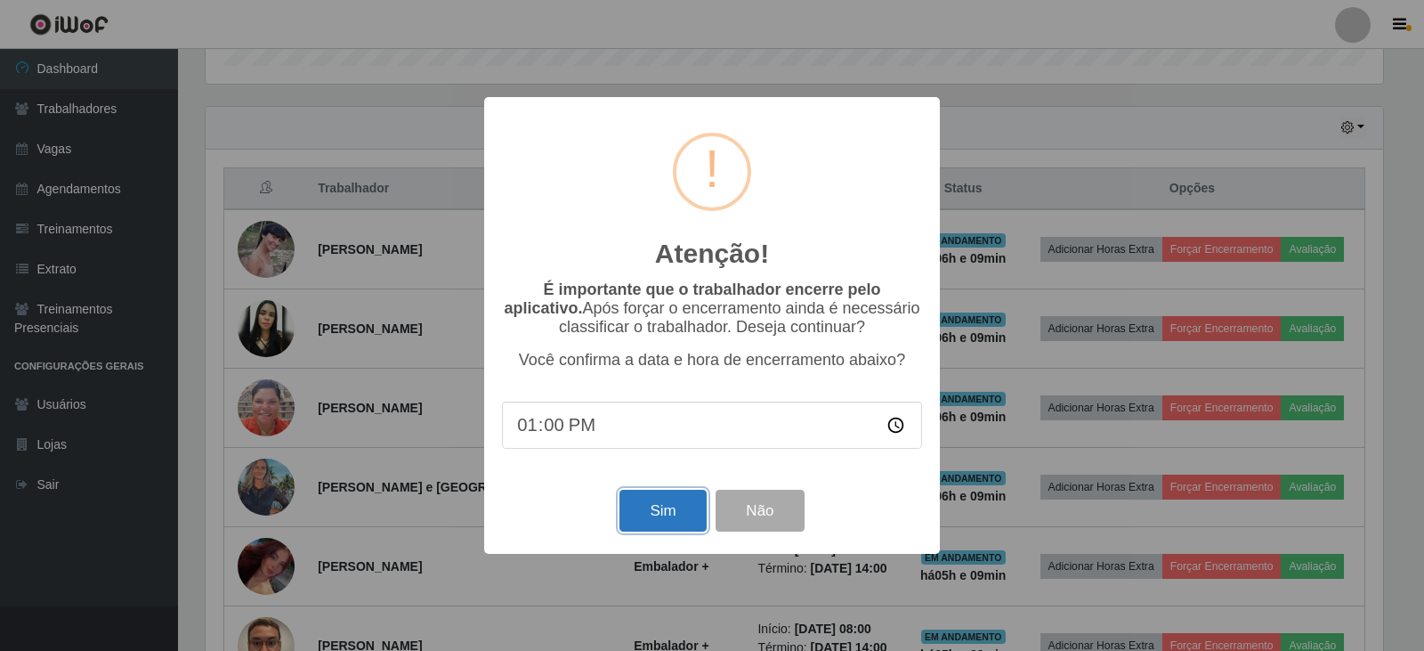
click at [670, 513] on button "Sim" at bounding box center [662, 510] width 86 height 42
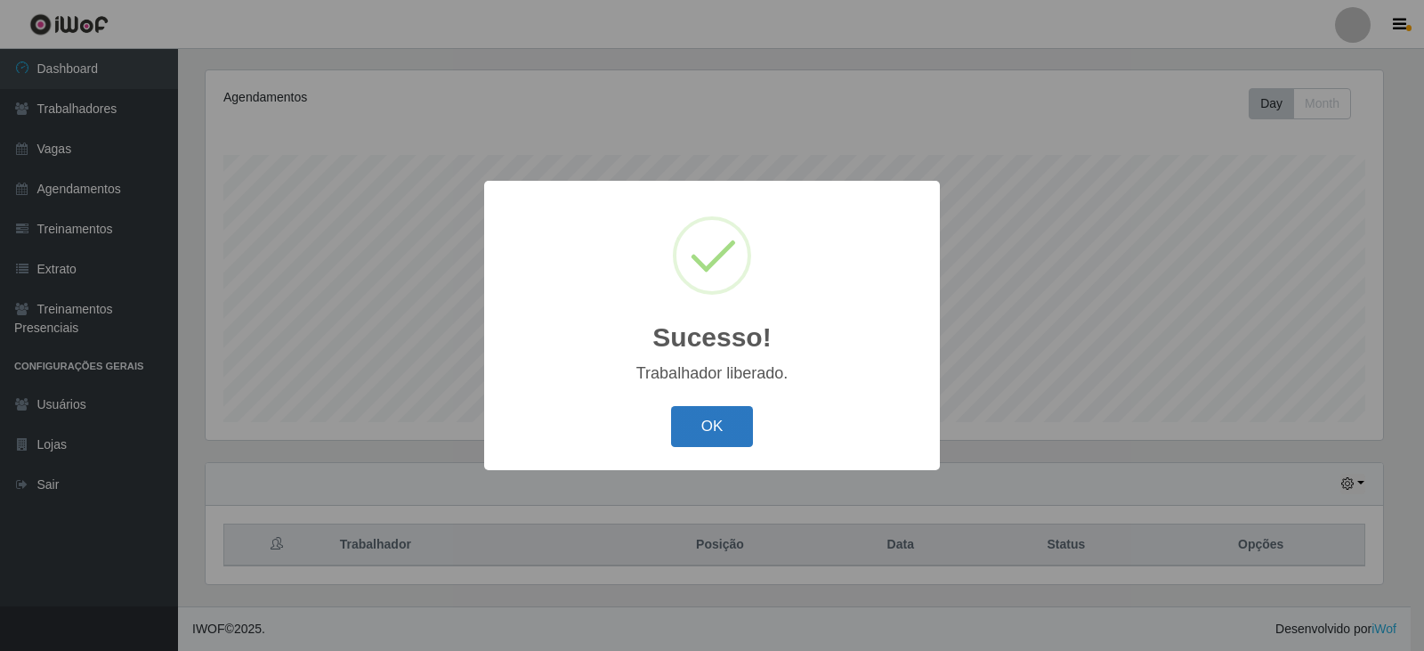
click at [713, 438] on button "OK" at bounding box center [712, 427] width 83 height 42
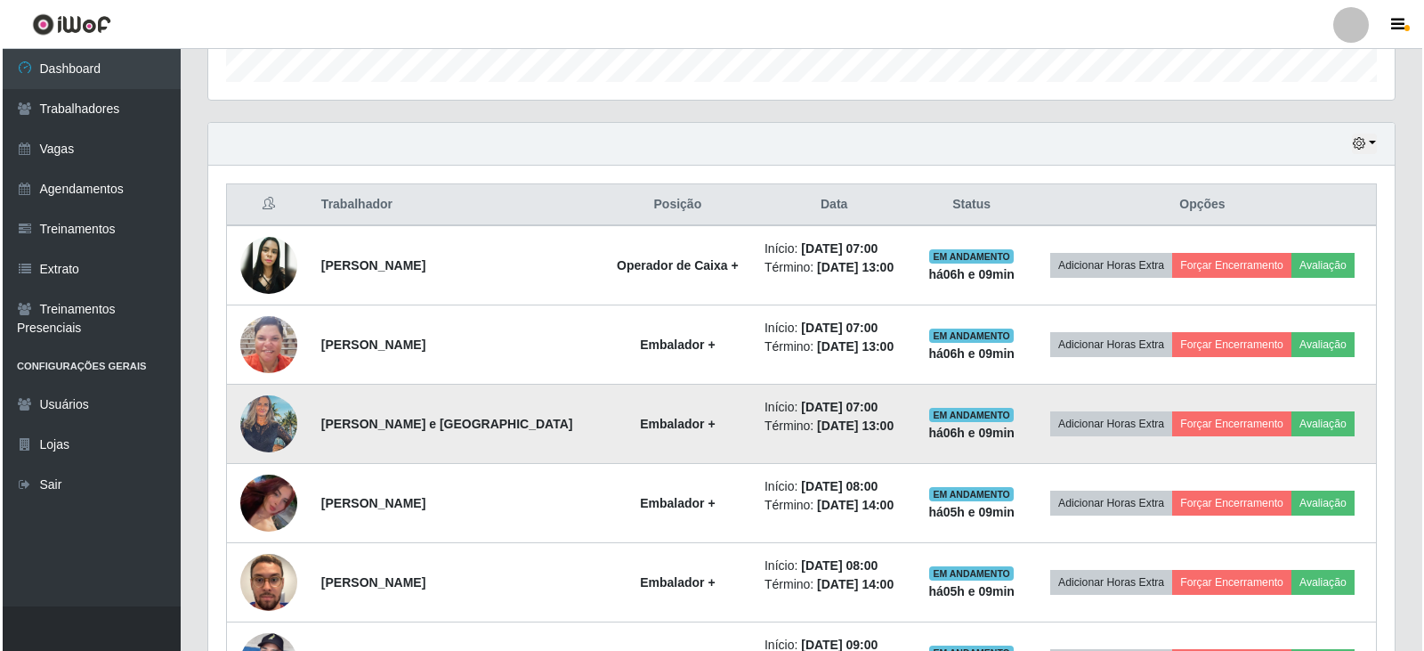
scroll to position [570, 0]
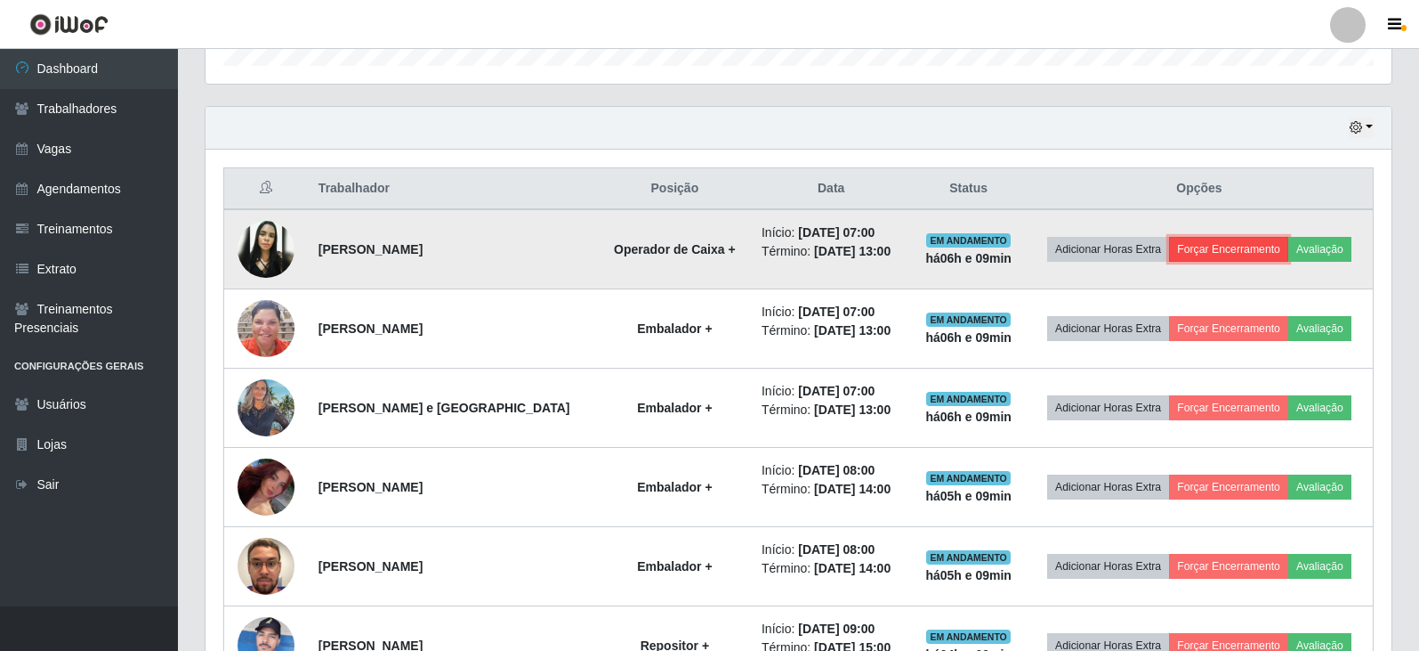
click at [1225, 251] on button "Forçar Encerramento" at bounding box center [1228, 249] width 119 height 25
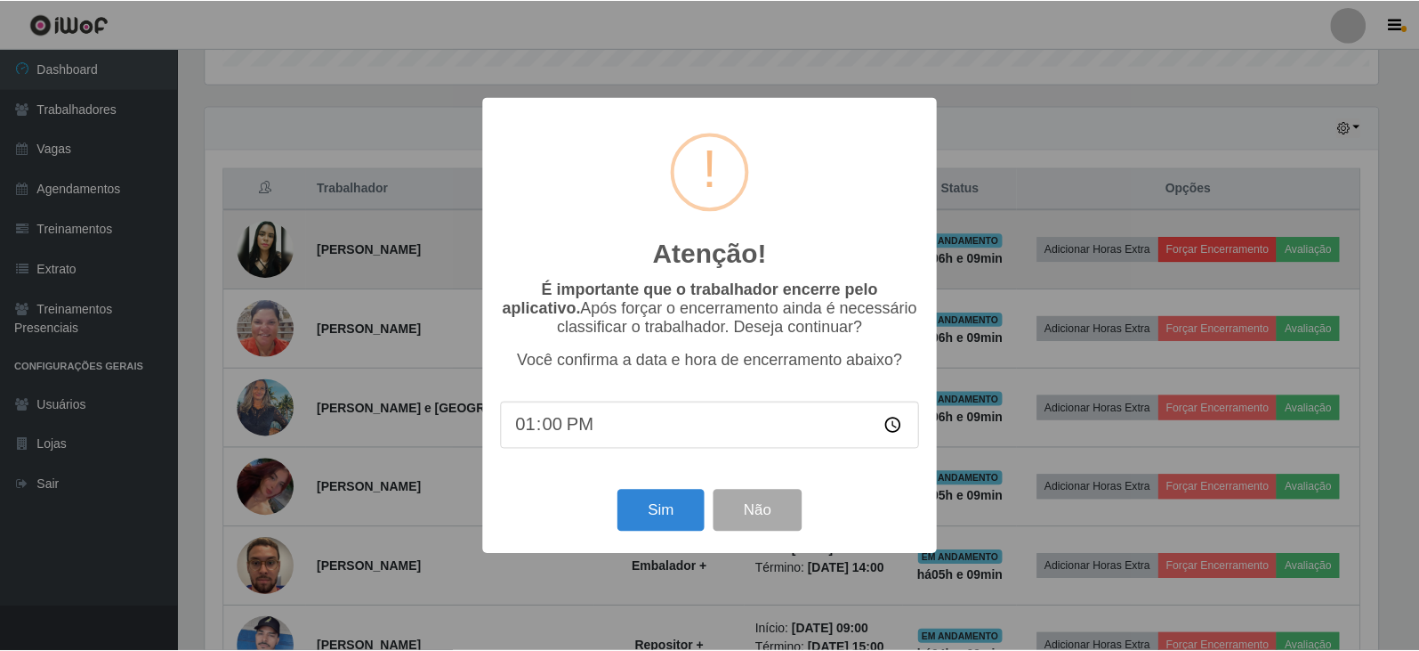
scroll to position [369, 1177]
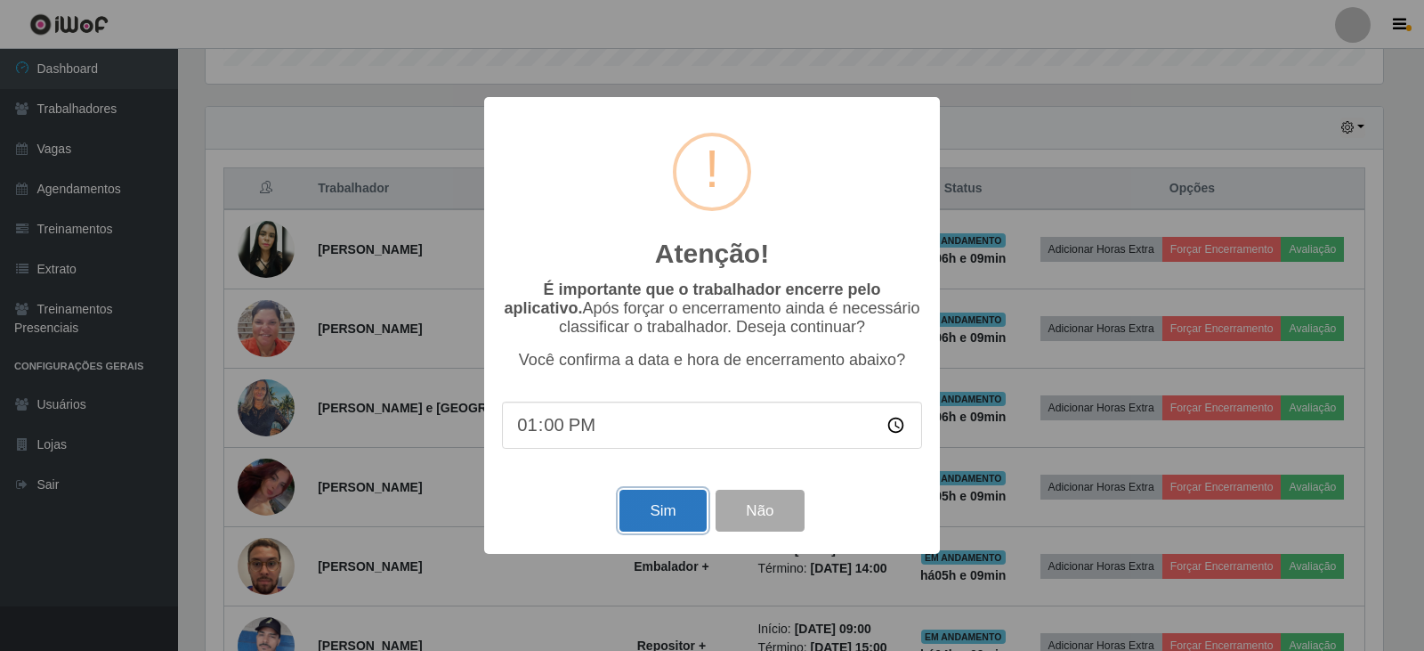
click at [677, 516] on button "Sim" at bounding box center [662, 510] width 86 height 42
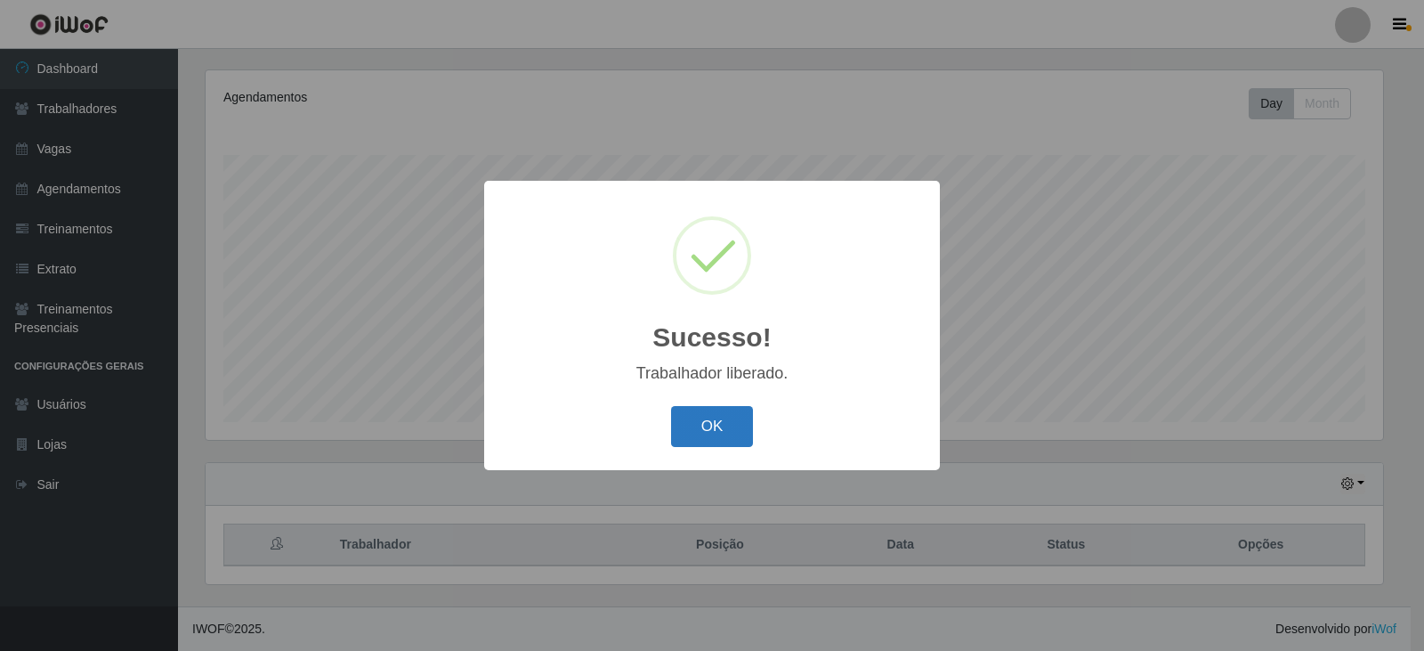
click at [708, 427] on button "OK" at bounding box center [712, 427] width 83 height 42
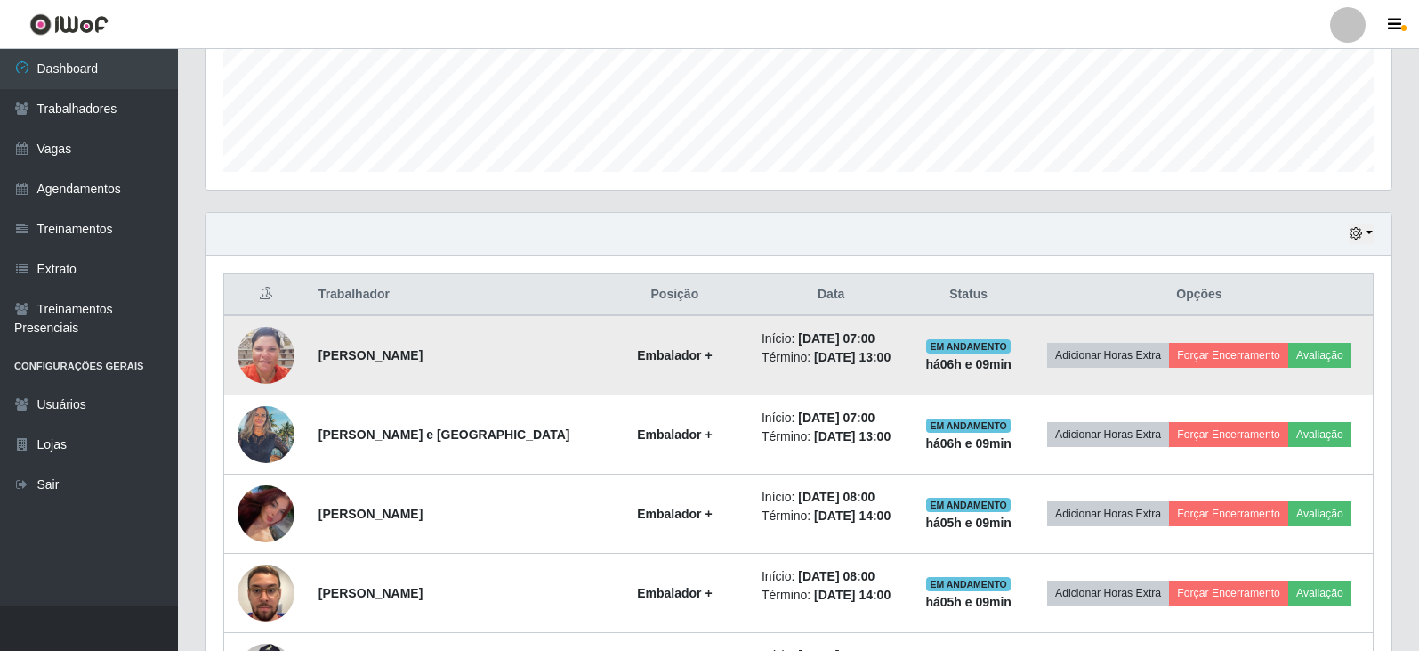
scroll to position [481, 0]
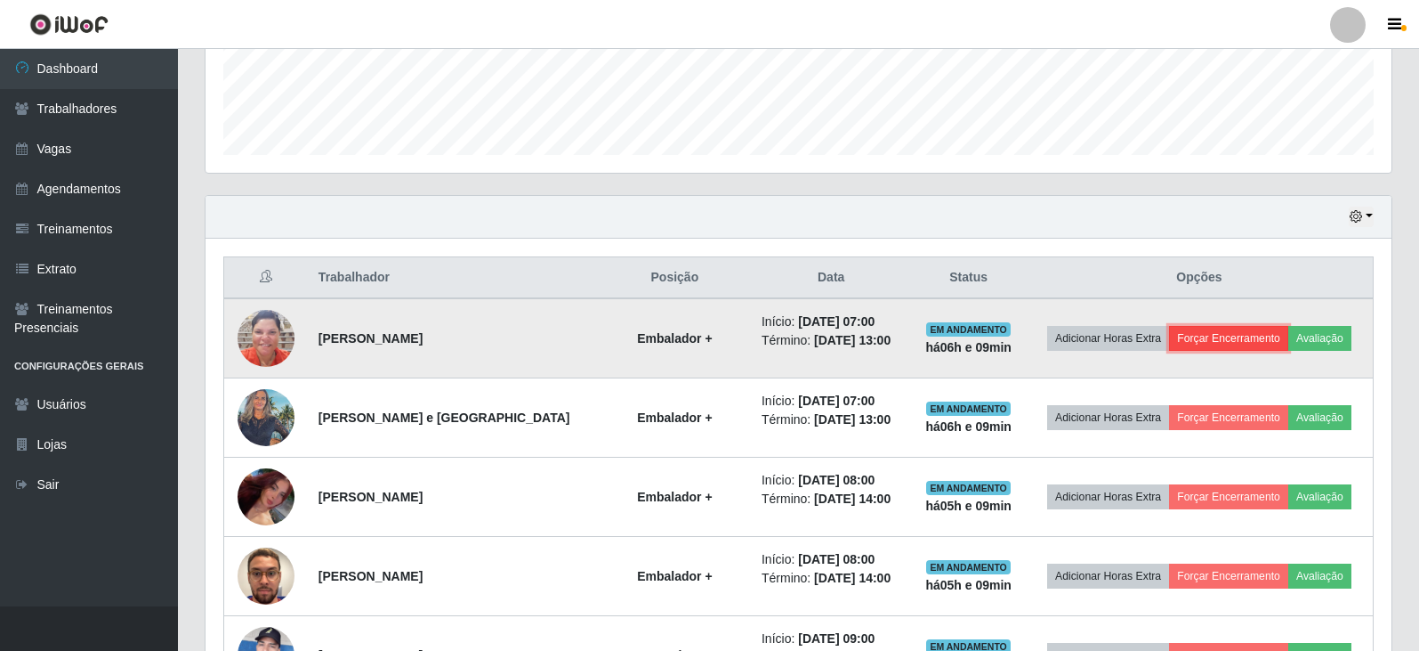
click at [1236, 331] on button "Forçar Encerramento" at bounding box center [1228, 338] width 119 height 25
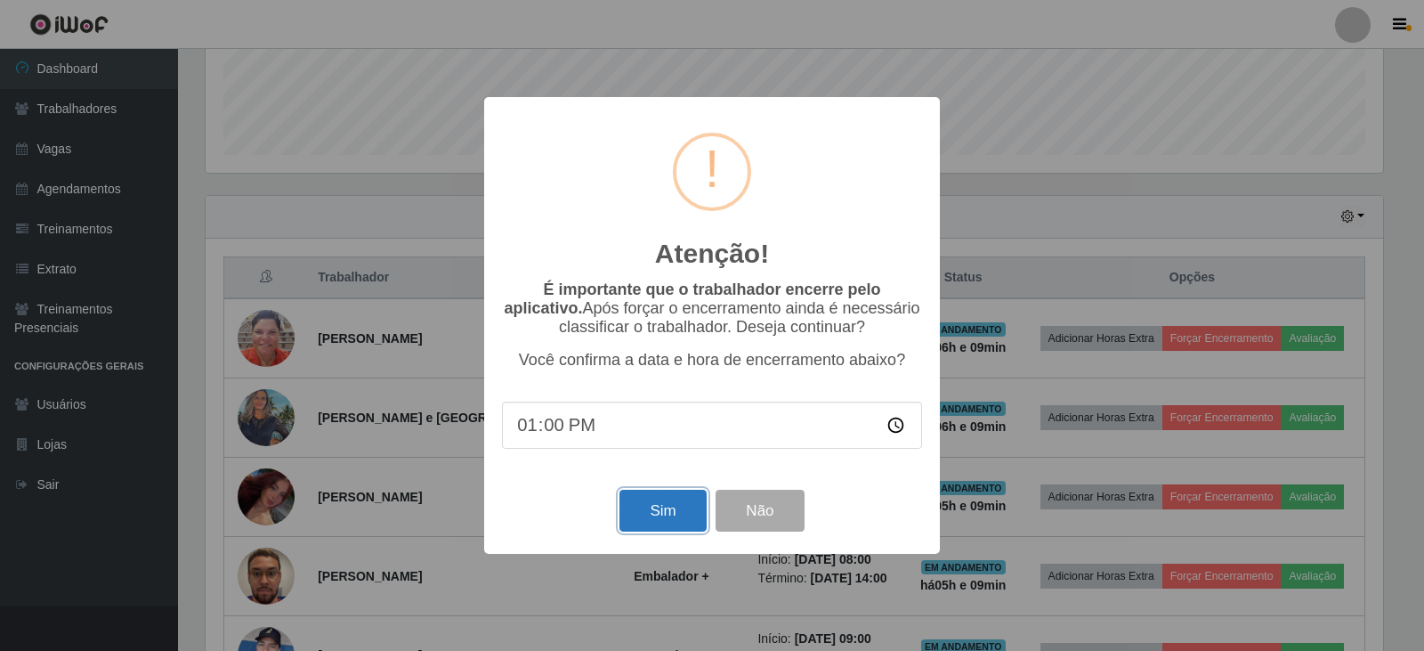
click at [670, 518] on button "Sim" at bounding box center [662, 510] width 86 height 42
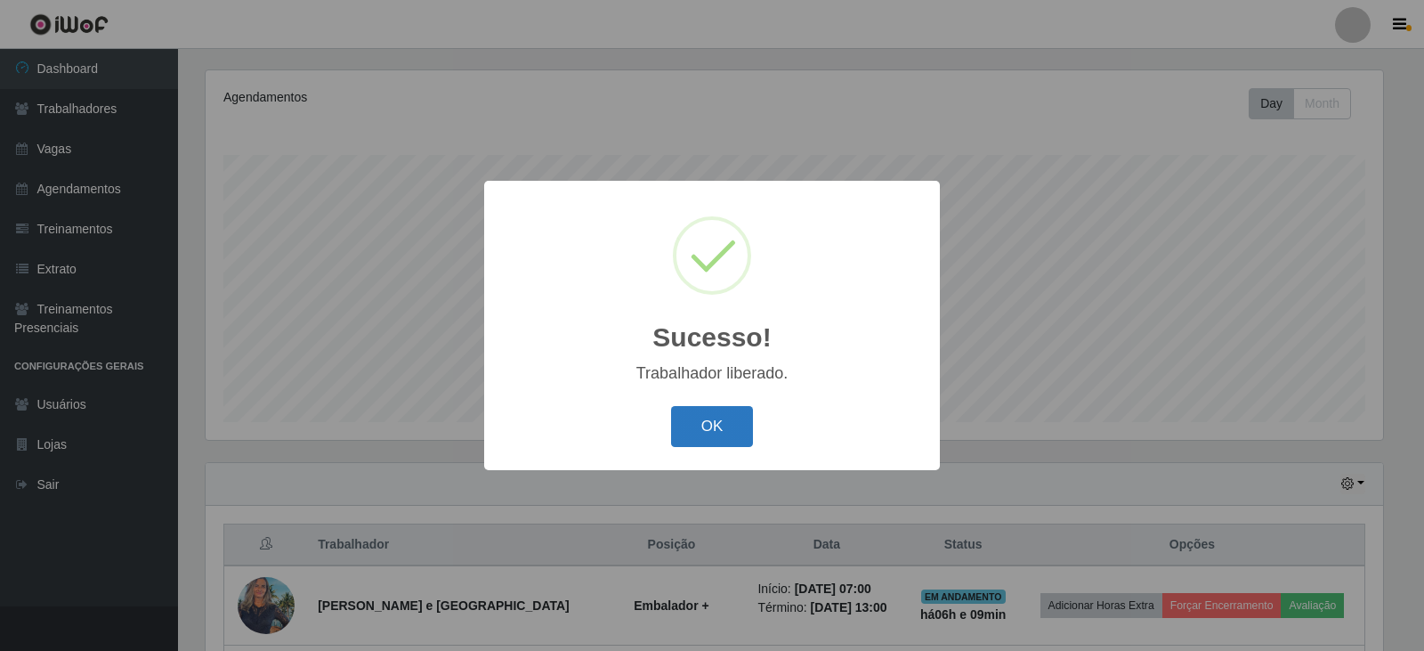
click at [701, 419] on button "OK" at bounding box center [712, 427] width 83 height 42
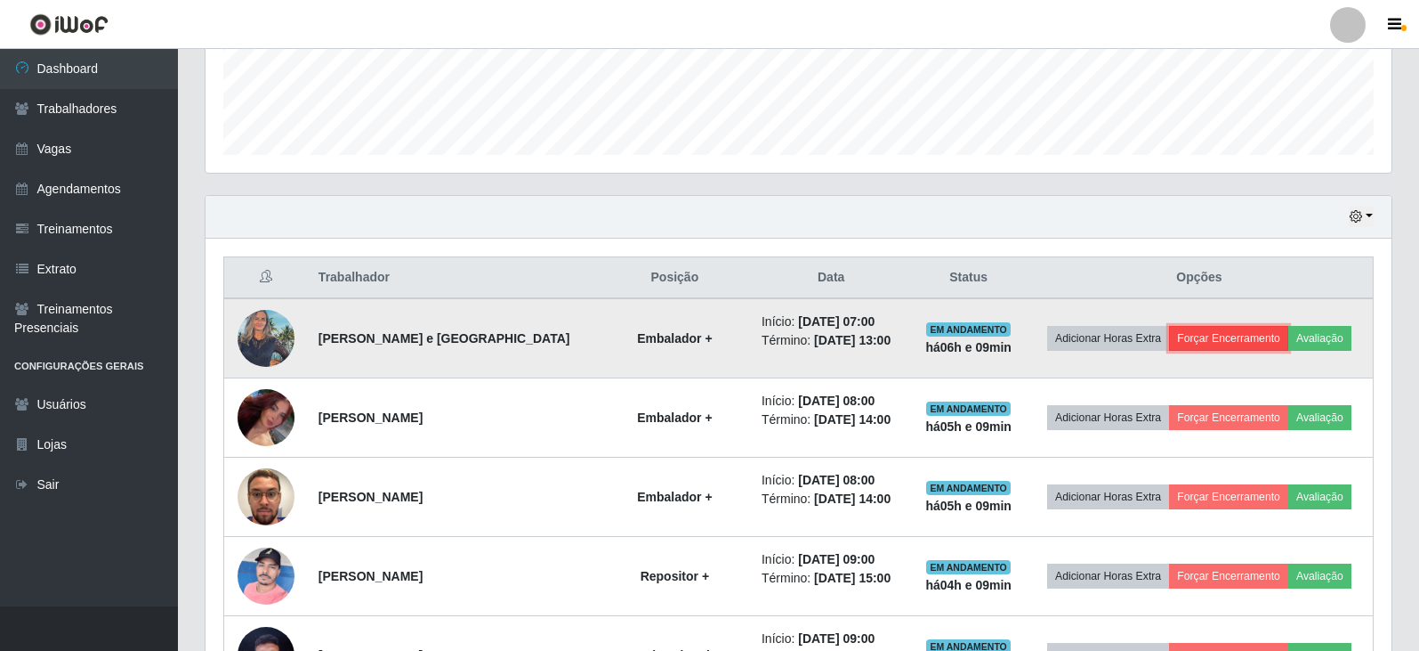
click at [1252, 341] on button "Forçar Encerramento" at bounding box center [1228, 338] width 119 height 25
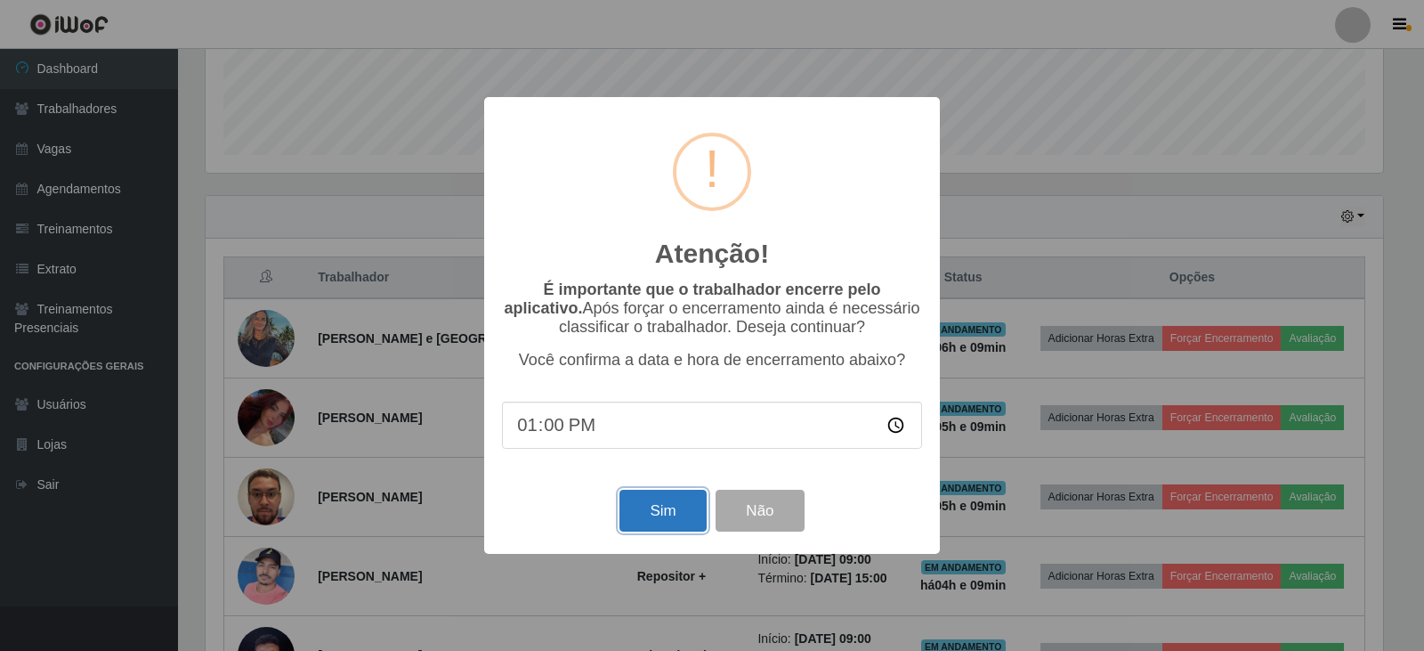
click at [653, 504] on button "Sim" at bounding box center [662, 510] width 86 height 42
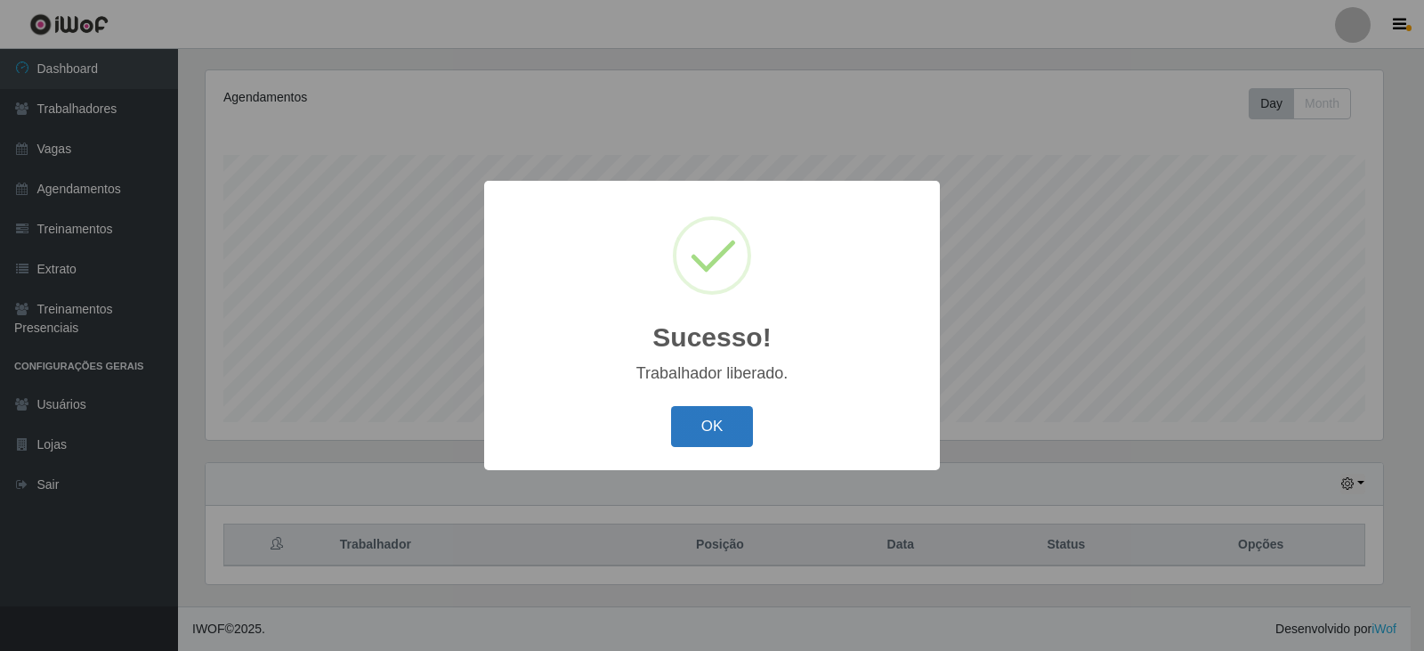
click at [708, 425] on button "OK" at bounding box center [712, 427] width 83 height 42
